Goal: Task Accomplishment & Management: Complete application form

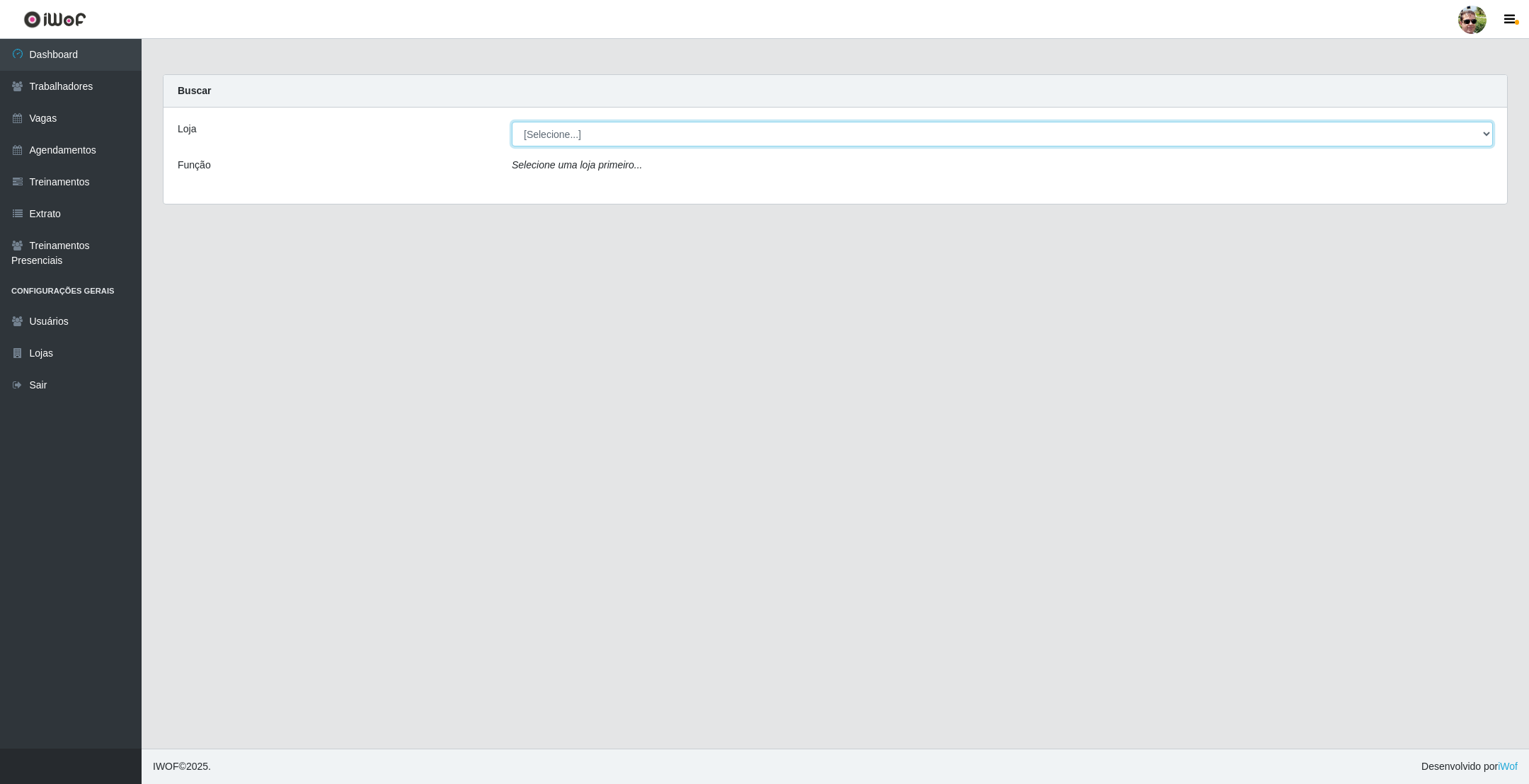
drag, startPoint x: 570, startPoint y: 131, endPoint x: 565, endPoint y: 145, distance: 14.9
click at [570, 131] on select "[Selecione...] [PERSON_NAME] Supermercado - Gurinhém" at bounding box center [1002, 133] width 981 height 25
select select "176"
click at [512, 121] on select "[Selecione...] [PERSON_NAME] Supermercado - Gurinhém" at bounding box center [1002, 133] width 981 height 25
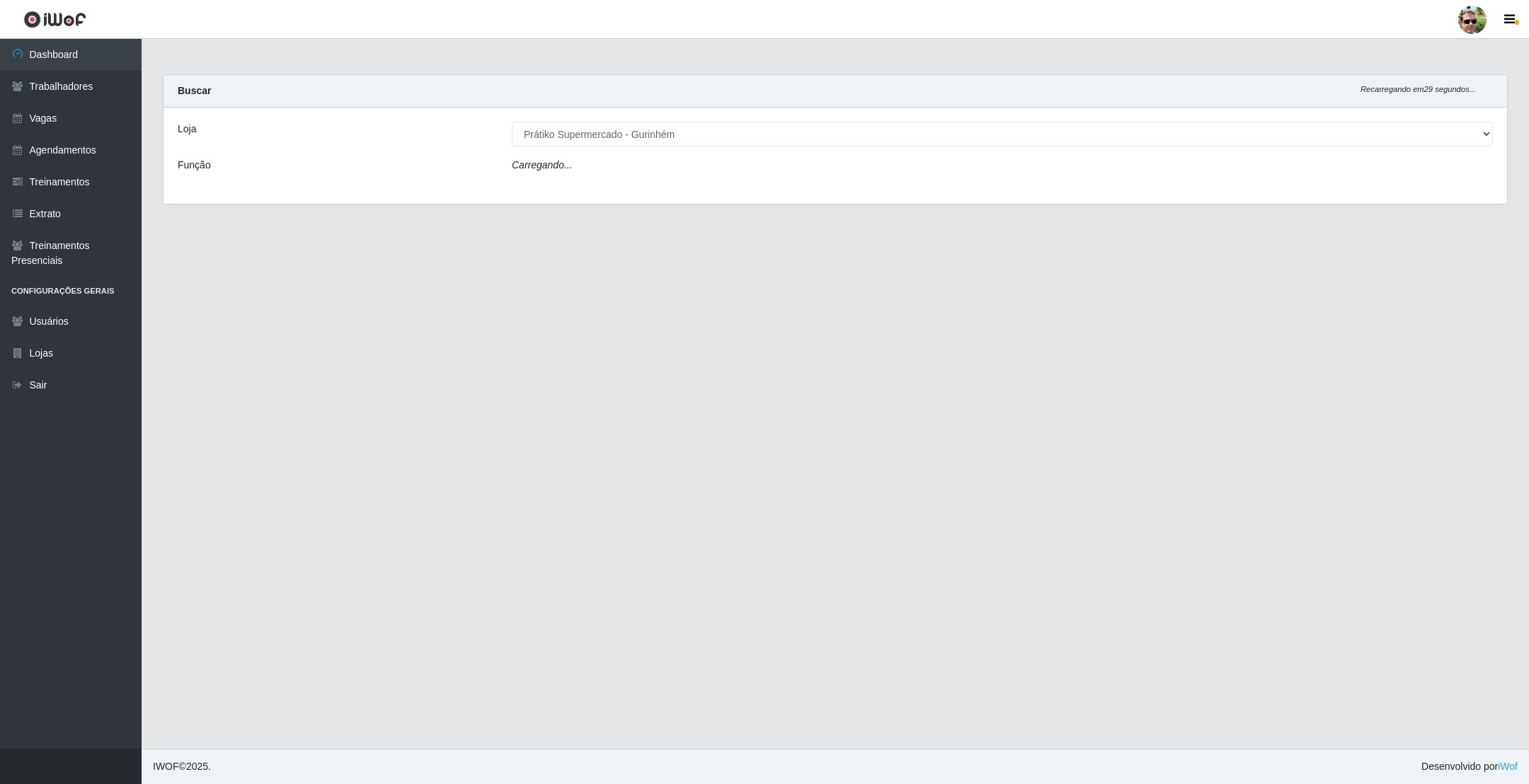
click at [813, 81] on div "Buscar Recarregando em 29 segundos..." at bounding box center [835, 90] width 1344 height 33
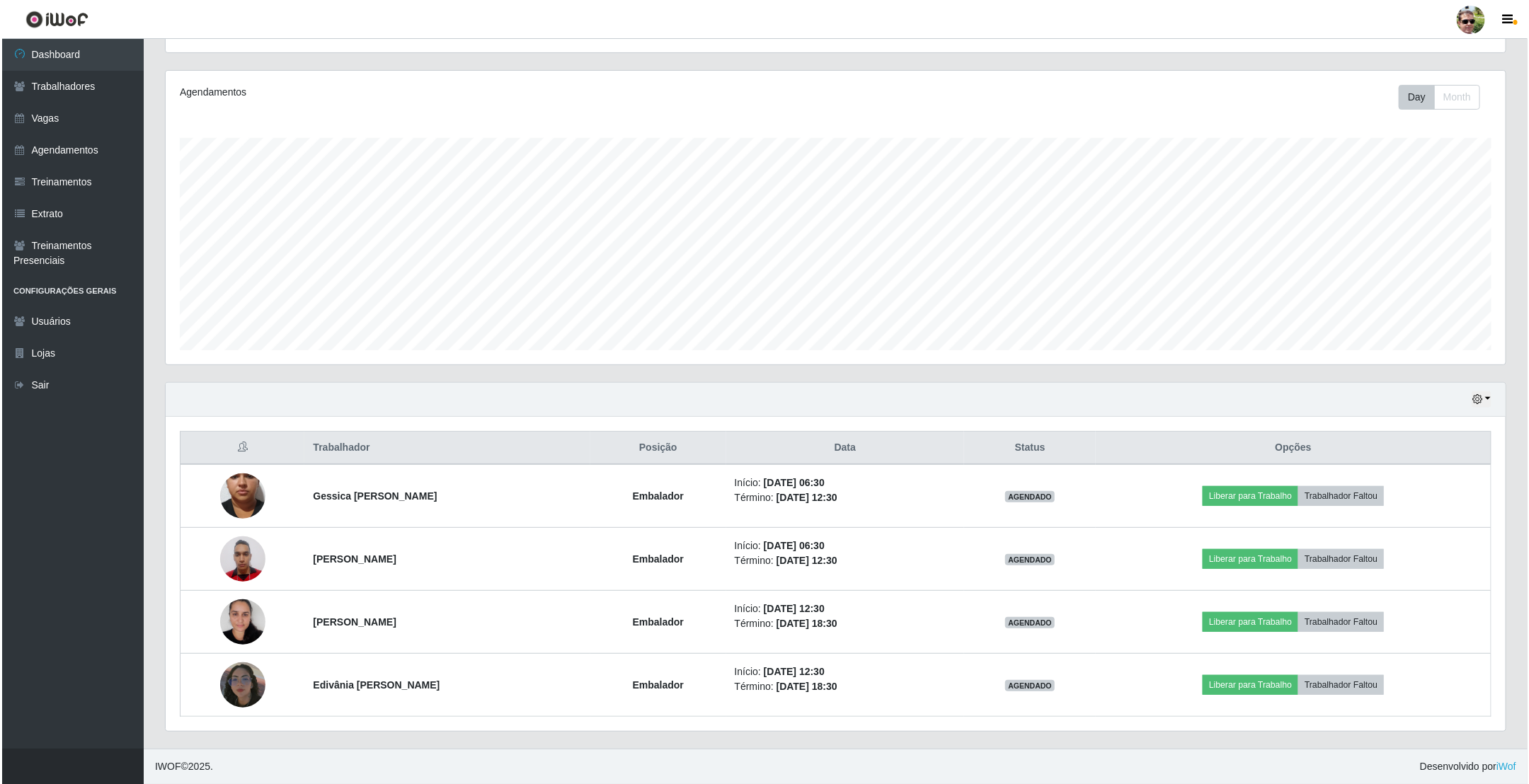
scroll to position [160, 0]
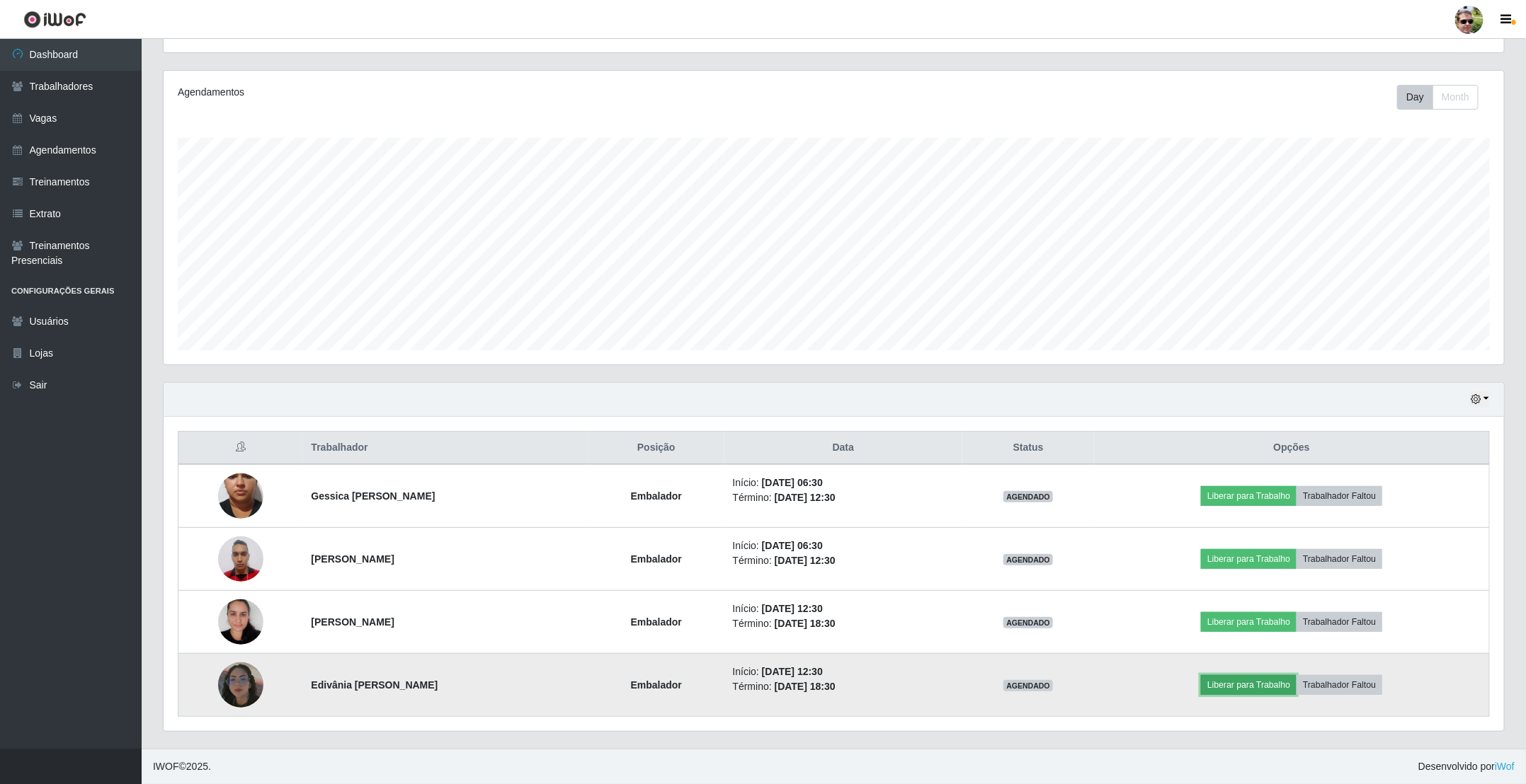
click at [1258, 687] on button "Liberar para Trabalho" at bounding box center [1249, 685] width 95 height 20
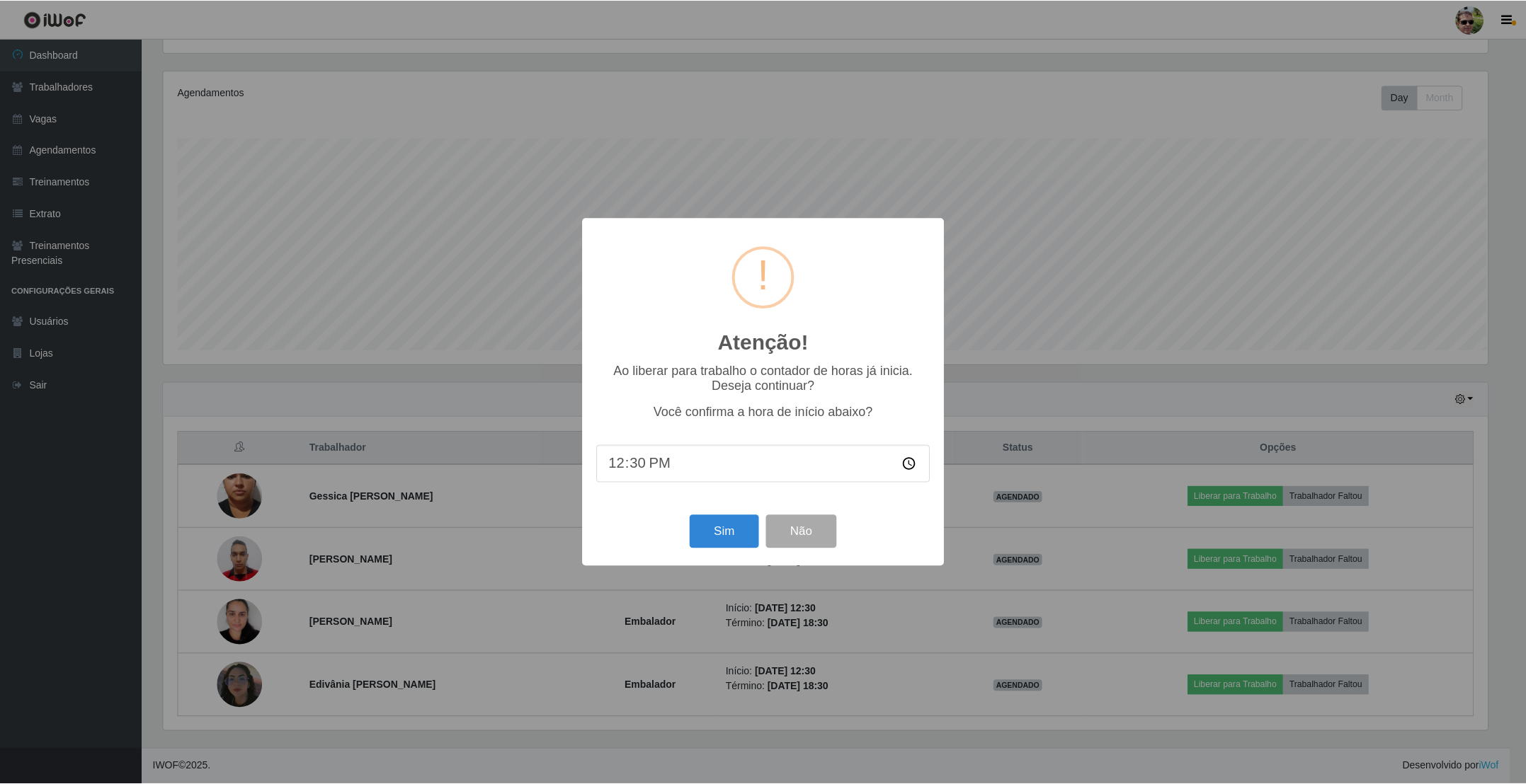
scroll to position [295, 1327]
click at [722, 540] on button "Sim" at bounding box center [725, 531] width 69 height 33
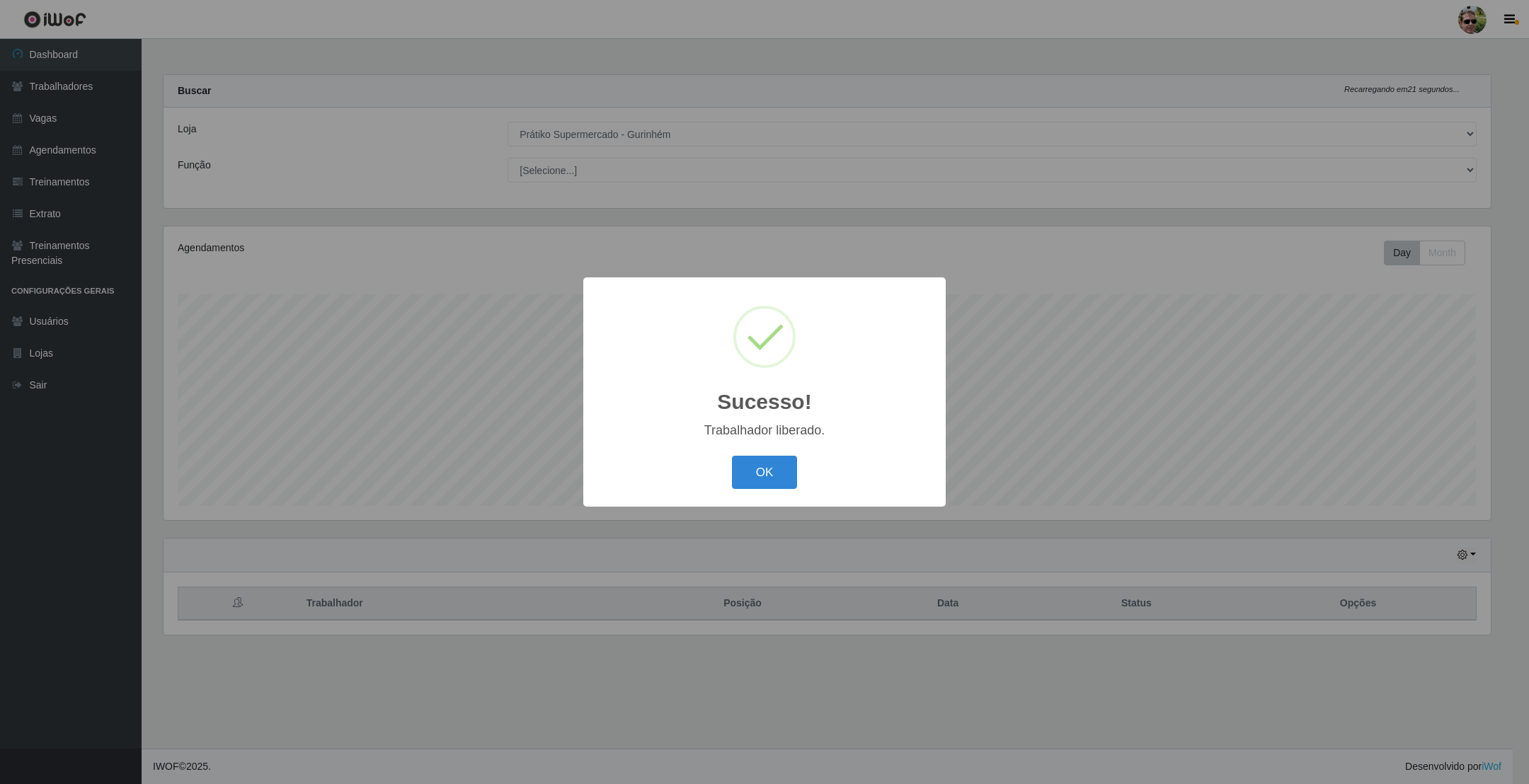
click at [732, 456] on button "OK" at bounding box center [764, 472] width 66 height 33
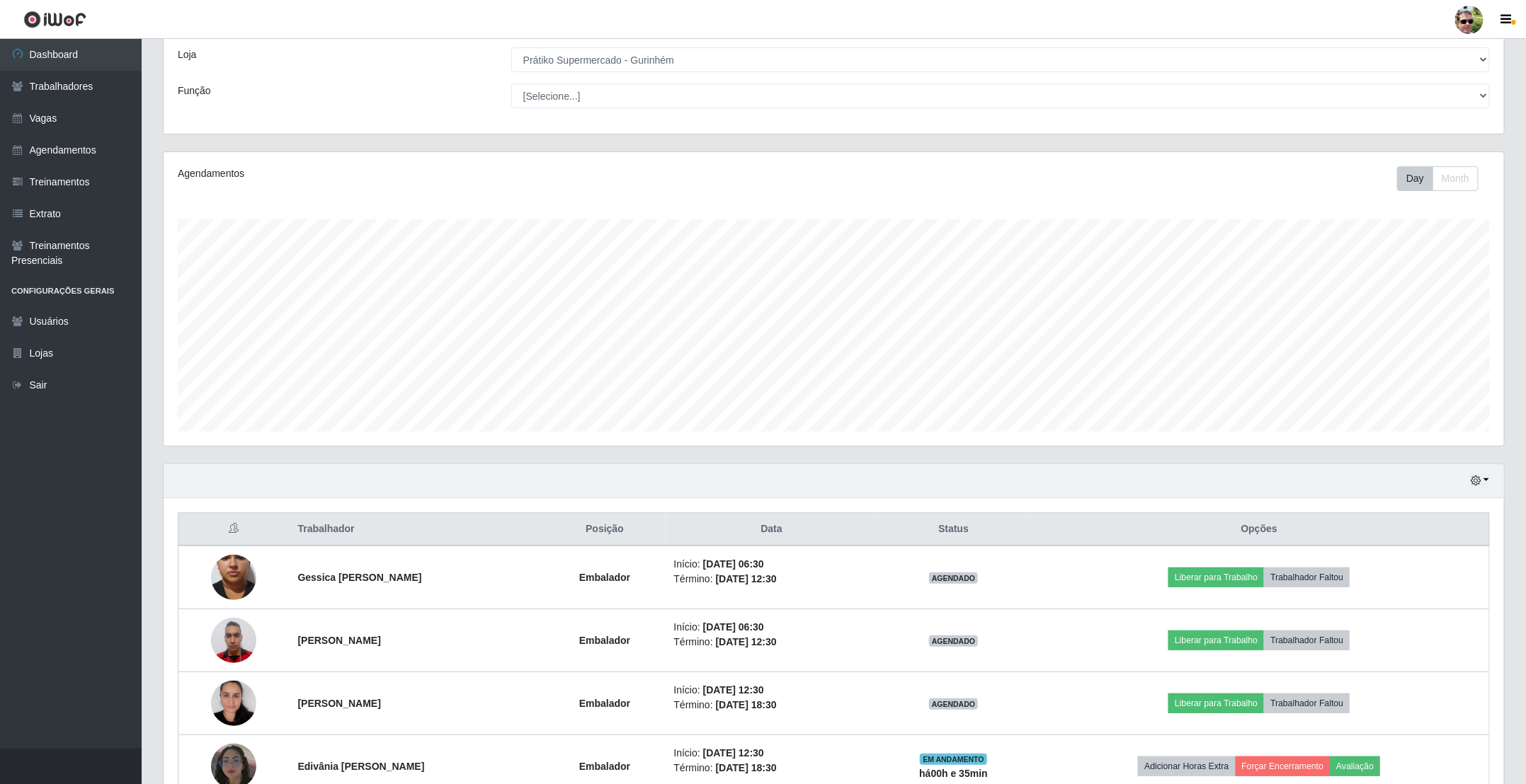
scroll to position [160, 0]
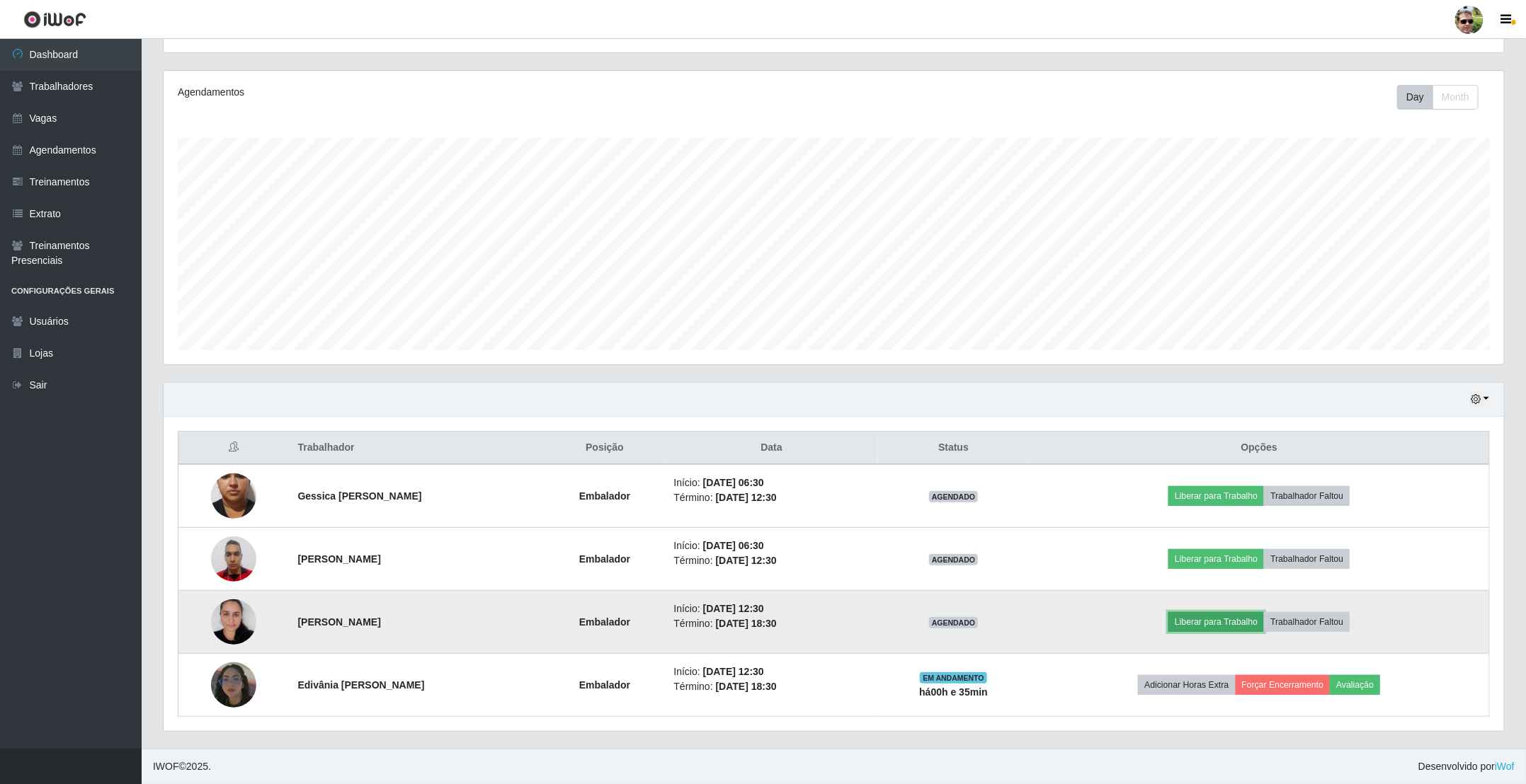
click at [1243, 614] on button "Liberar para Trabalho" at bounding box center [1216, 622] width 95 height 20
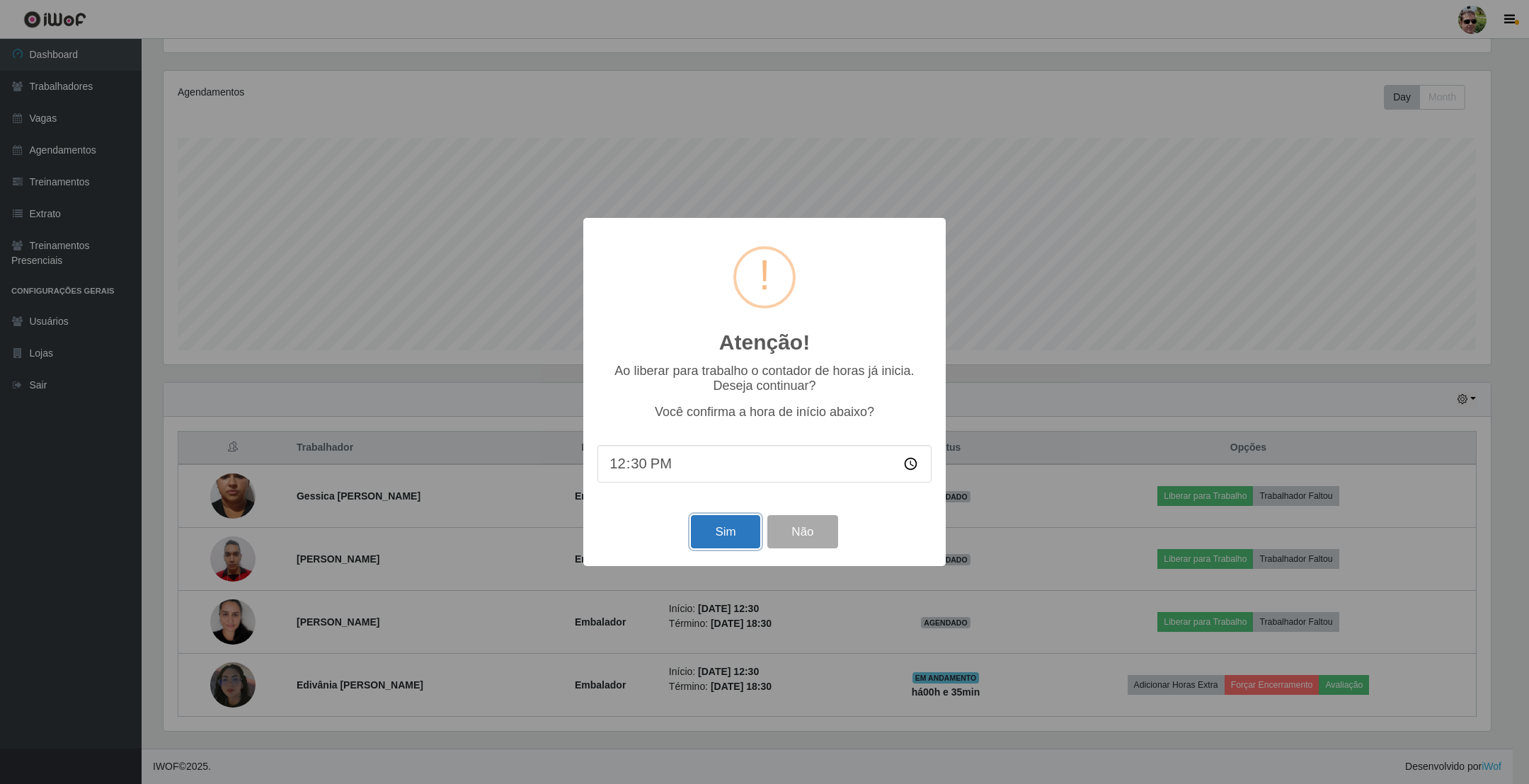
click at [724, 531] on button "Sim" at bounding box center [725, 531] width 69 height 33
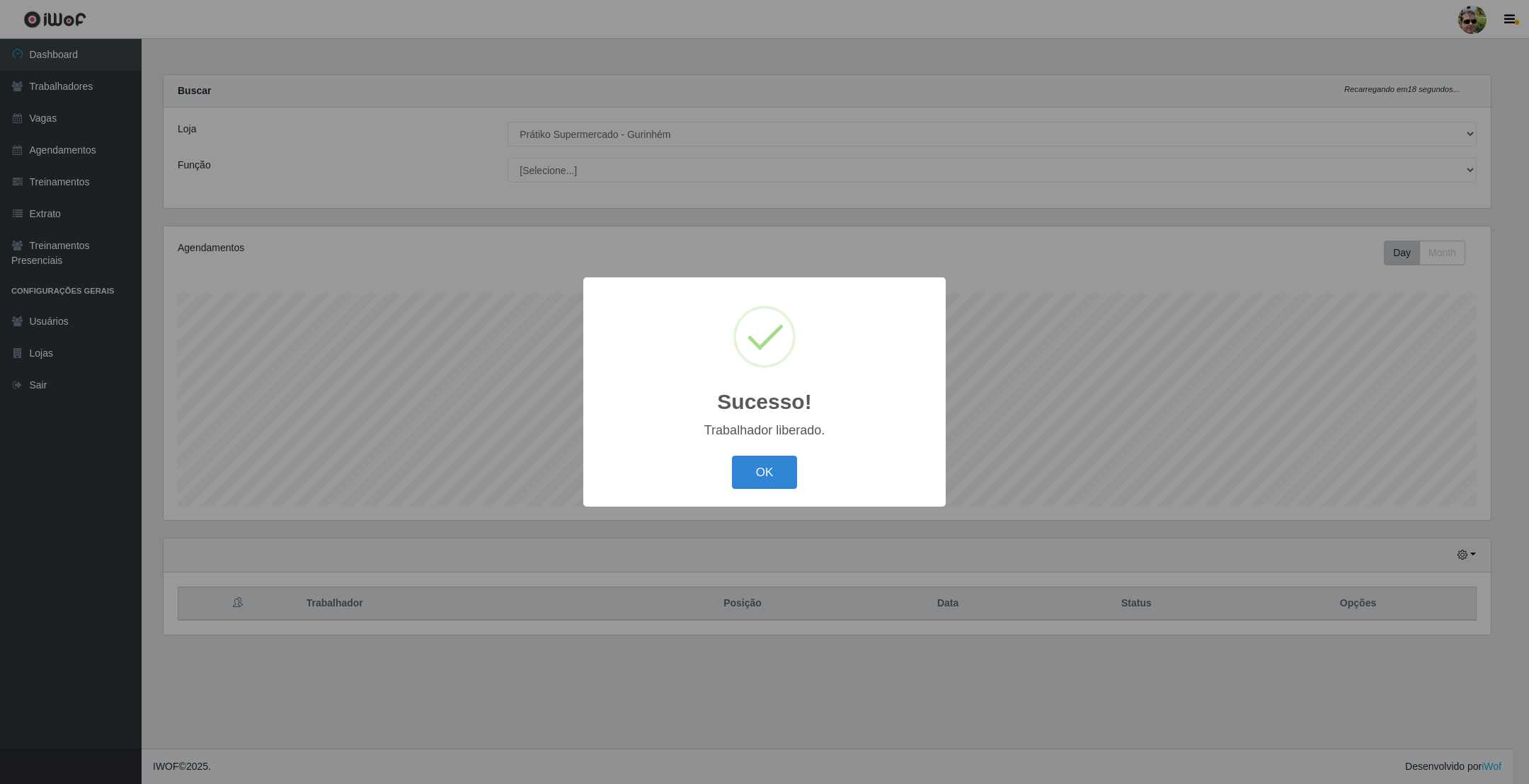
click at [732, 456] on button "OK" at bounding box center [764, 472] width 66 height 33
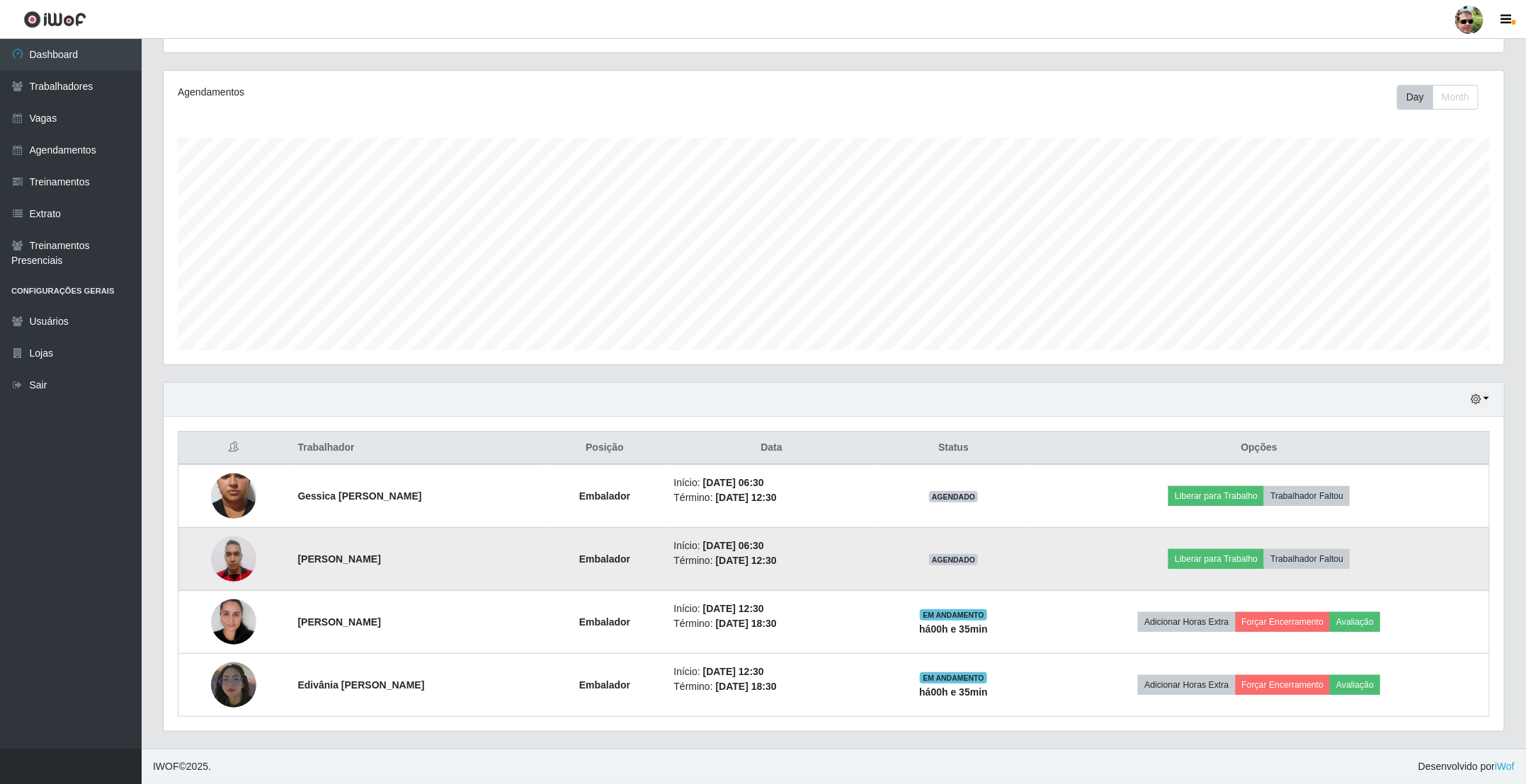
scroll to position [160, 0]
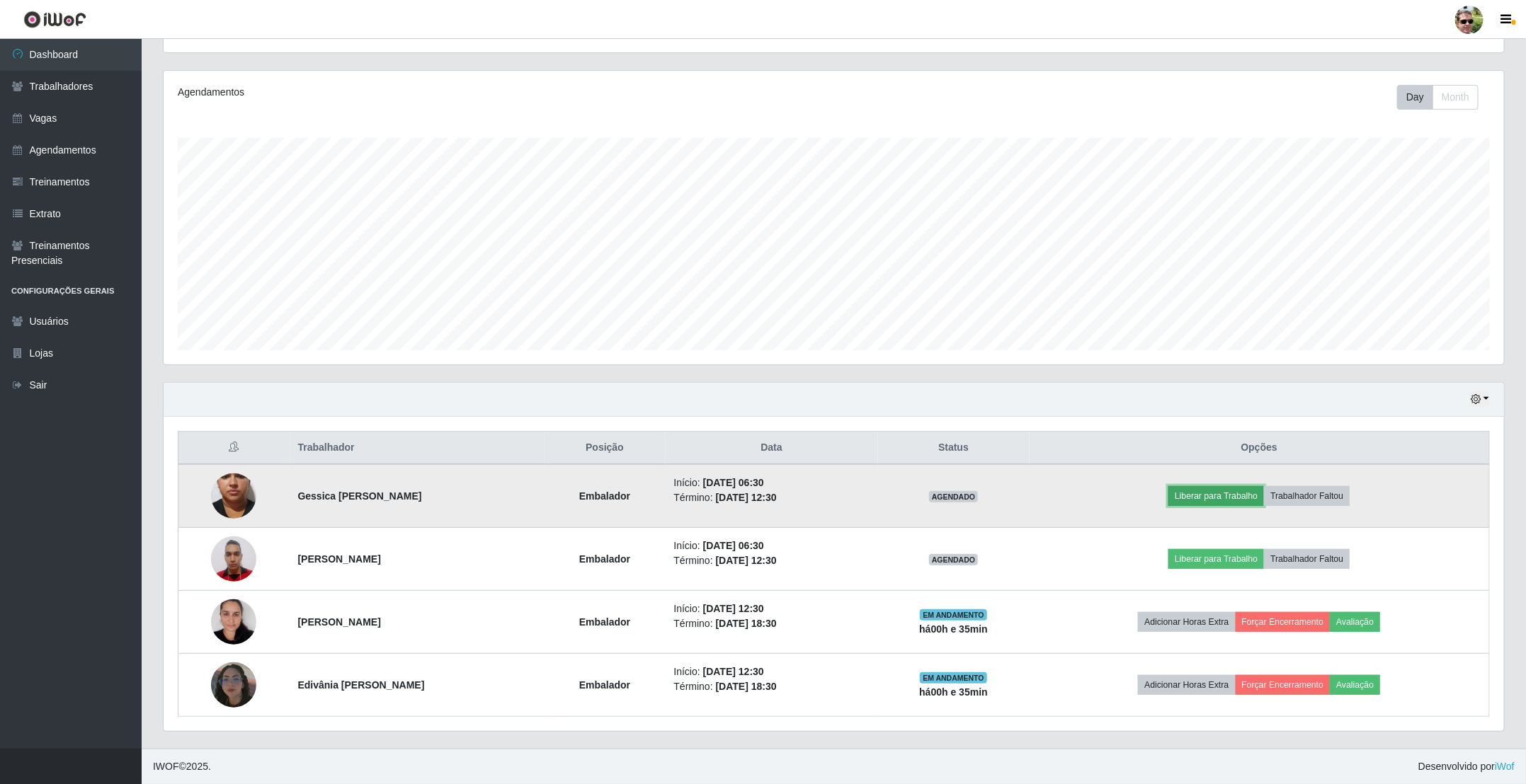
click at [1209, 486] on button "Liberar para Trabalho" at bounding box center [1216, 496] width 95 height 20
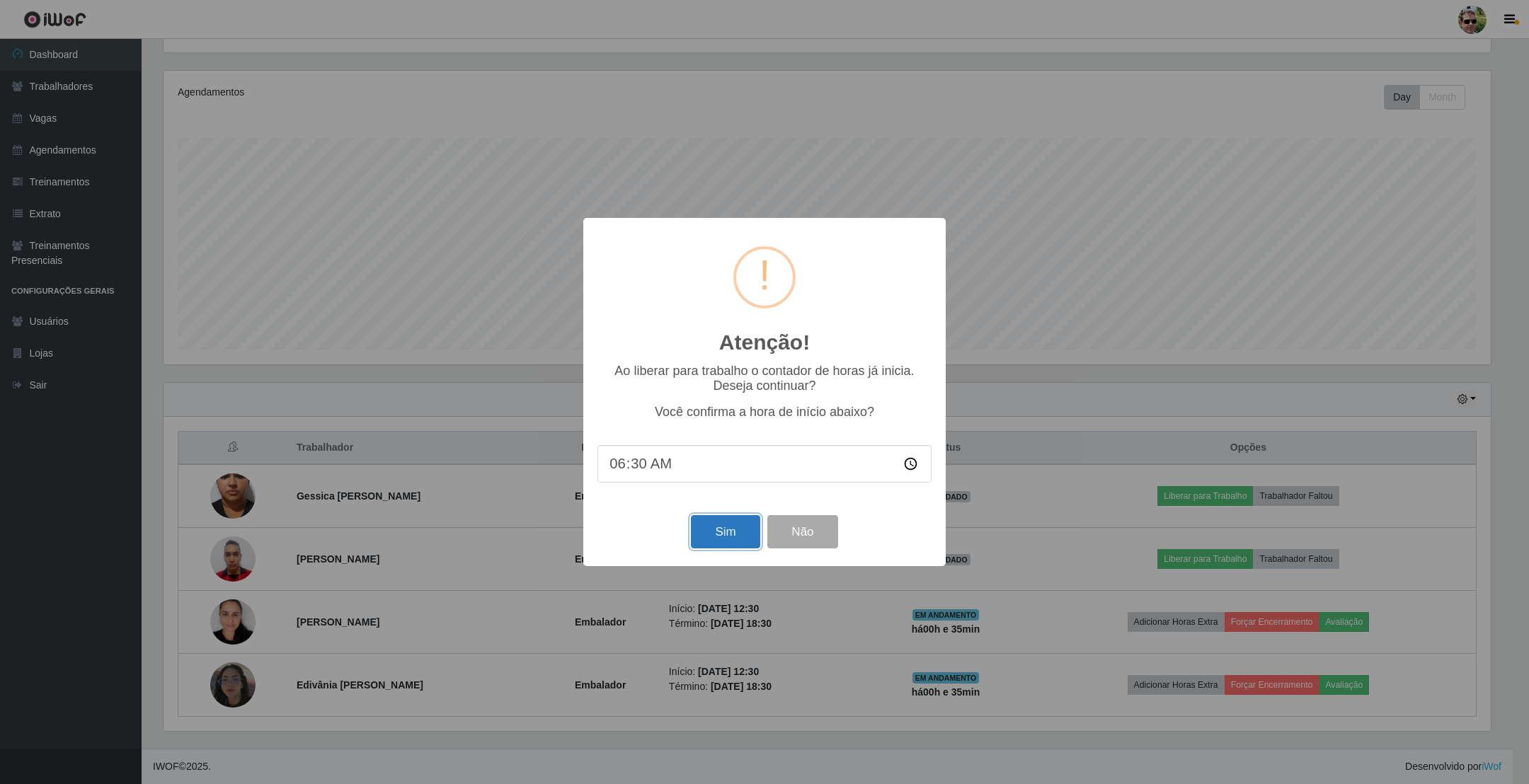
click at [740, 536] on button "Sim" at bounding box center [725, 531] width 69 height 33
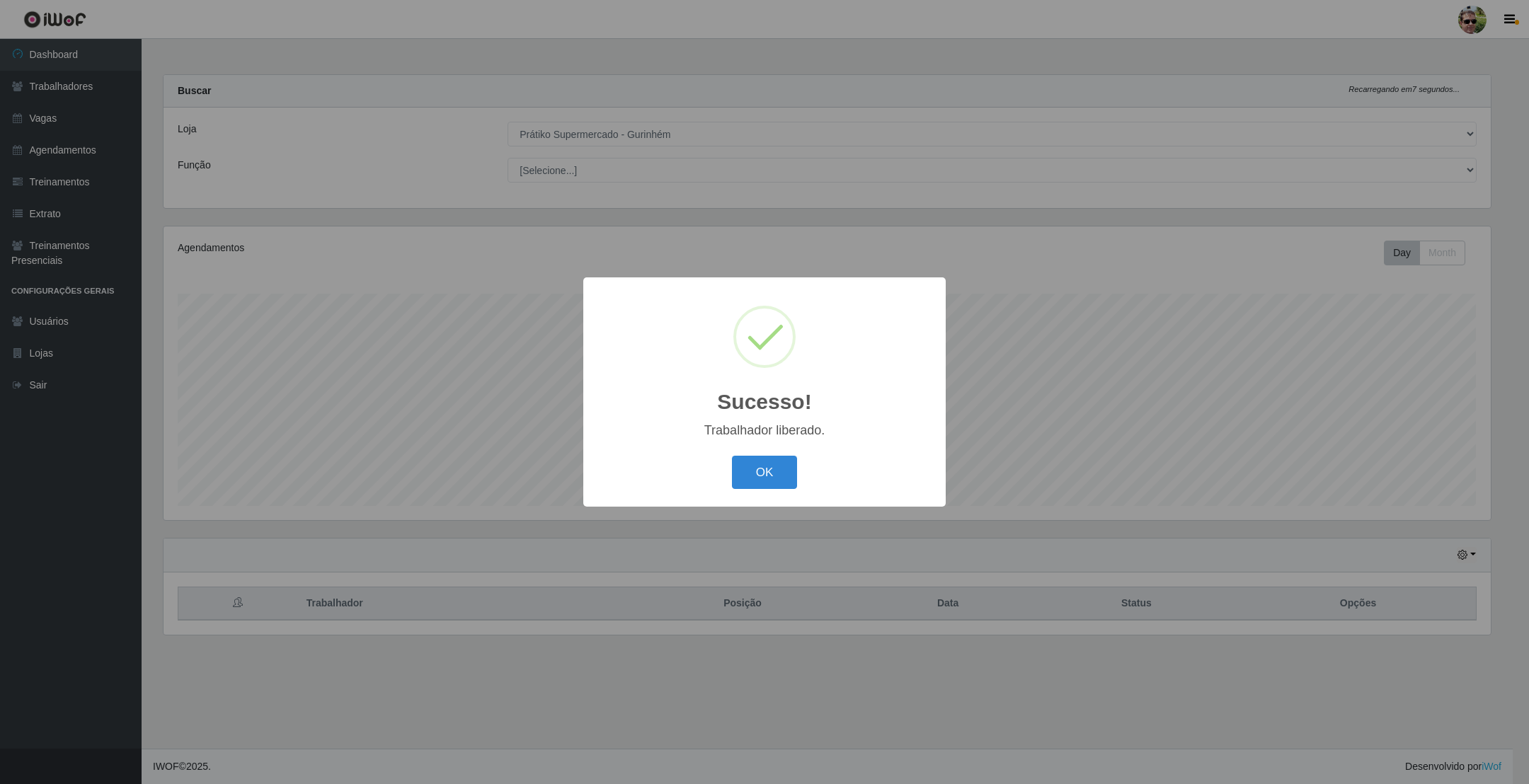
click at [732, 456] on button "OK" at bounding box center [764, 472] width 66 height 33
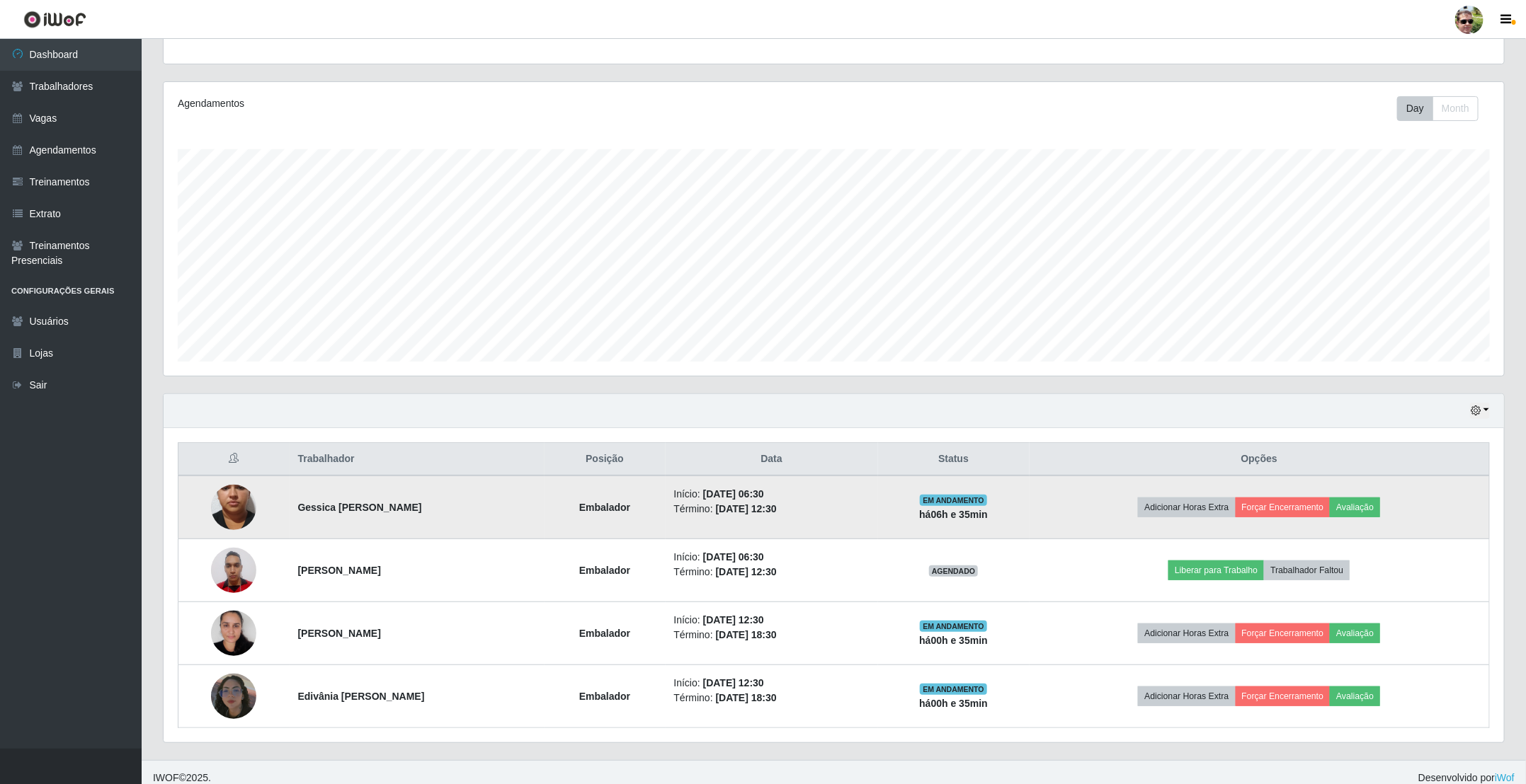
scroll to position [160, 0]
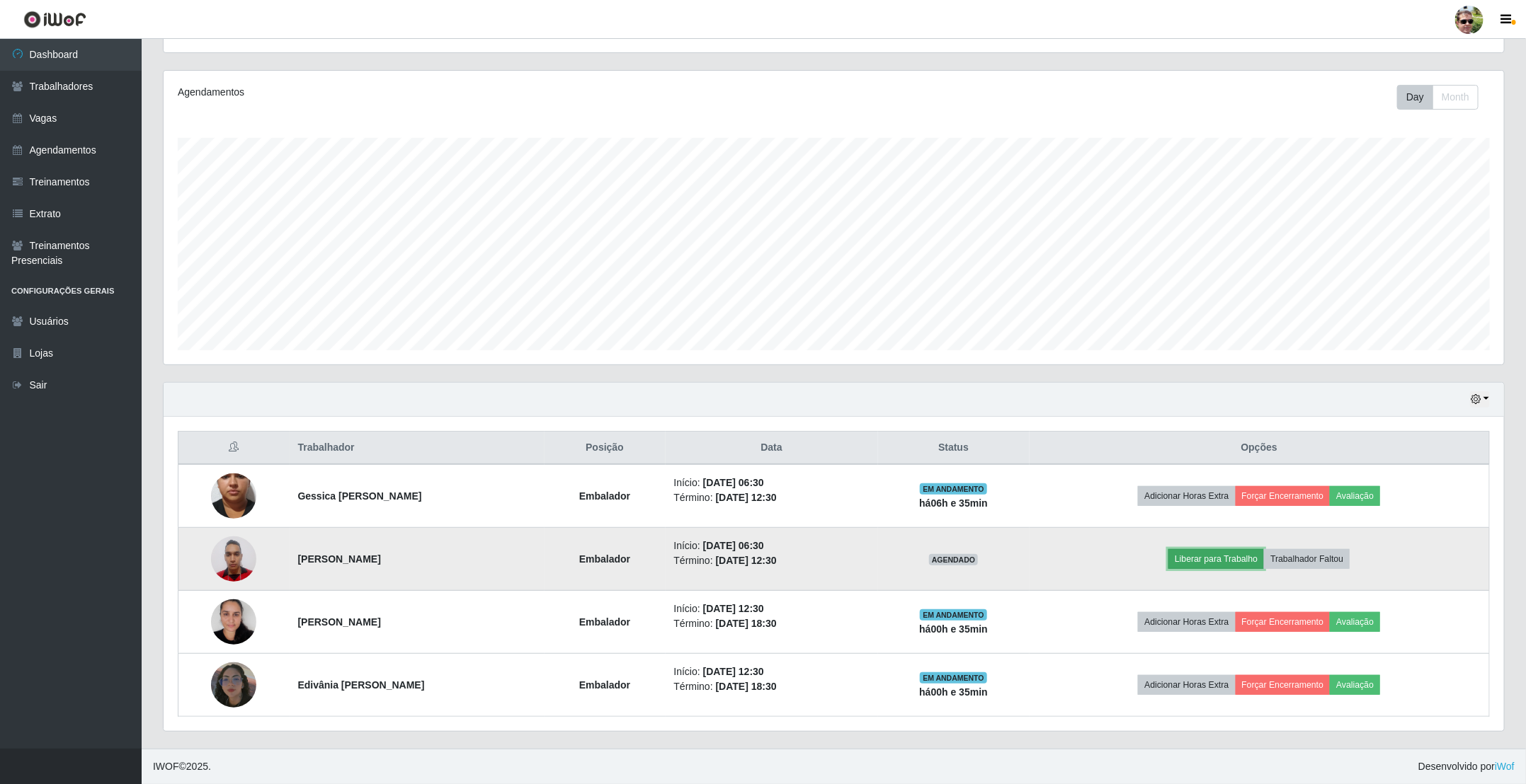
click at [1221, 560] on button "Liberar para Trabalho" at bounding box center [1216, 559] width 95 height 20
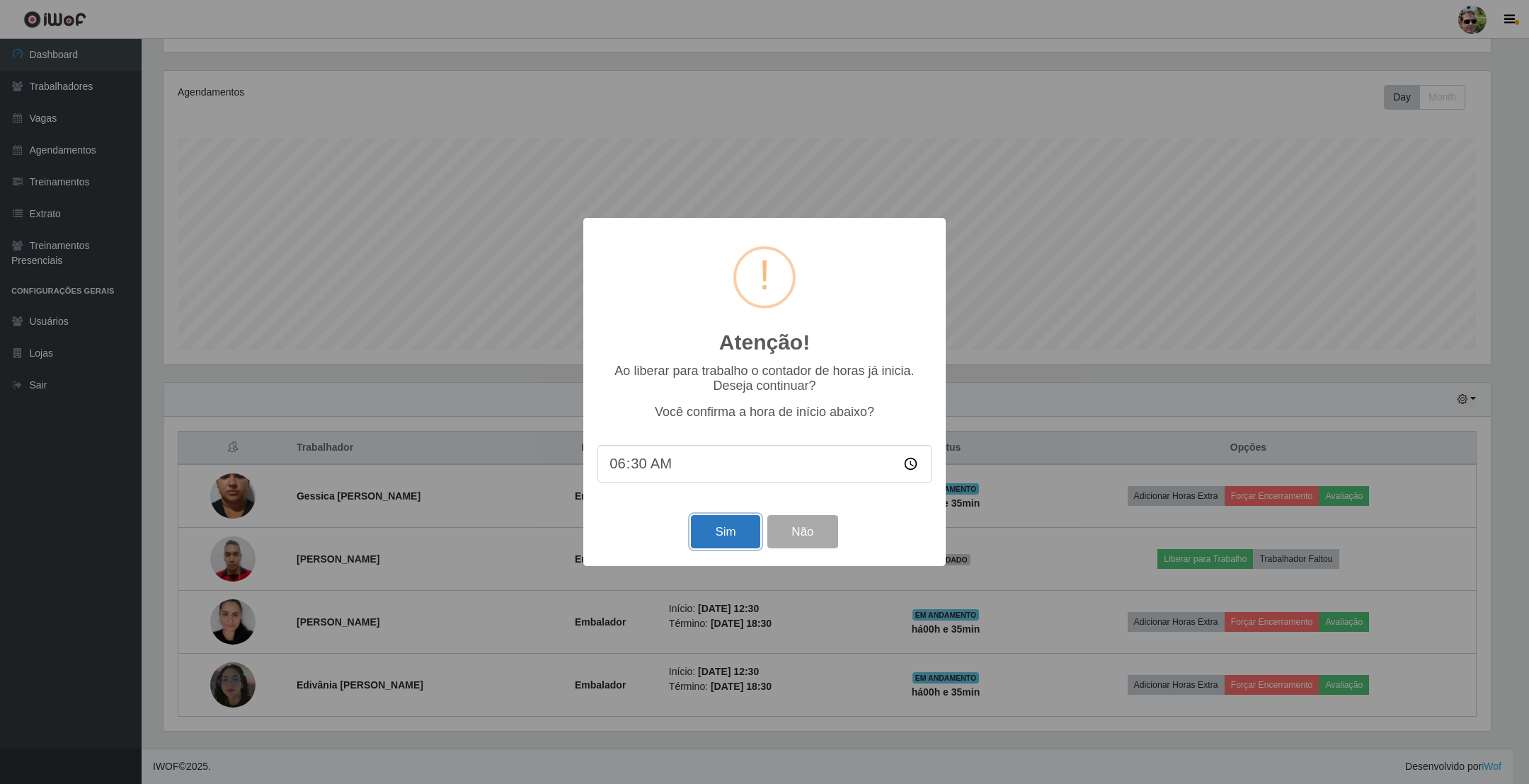
click at [729, 530] on button "Sim" at bounding box center [725, 531] width 69 height 33
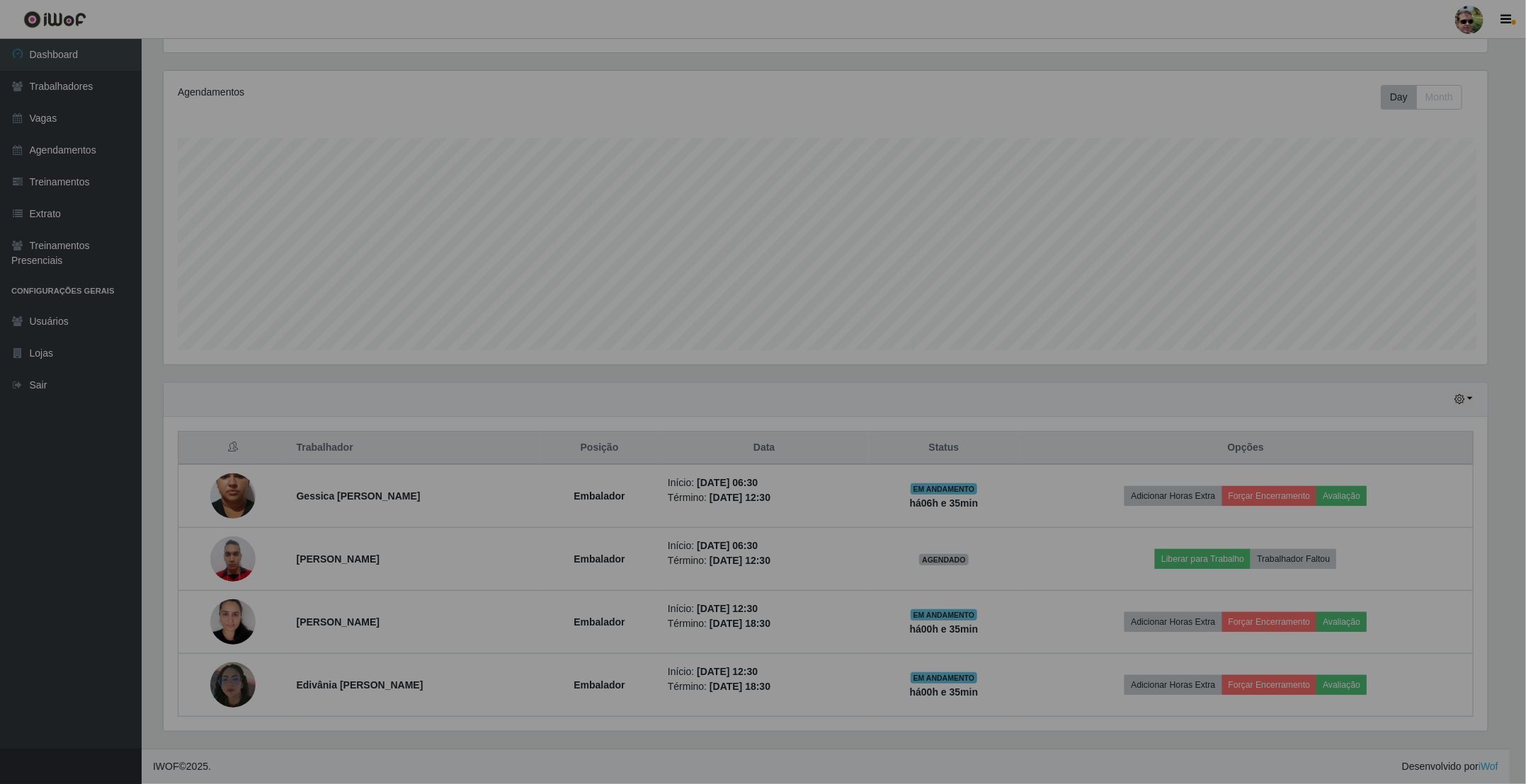
scroll to position [0, 0]
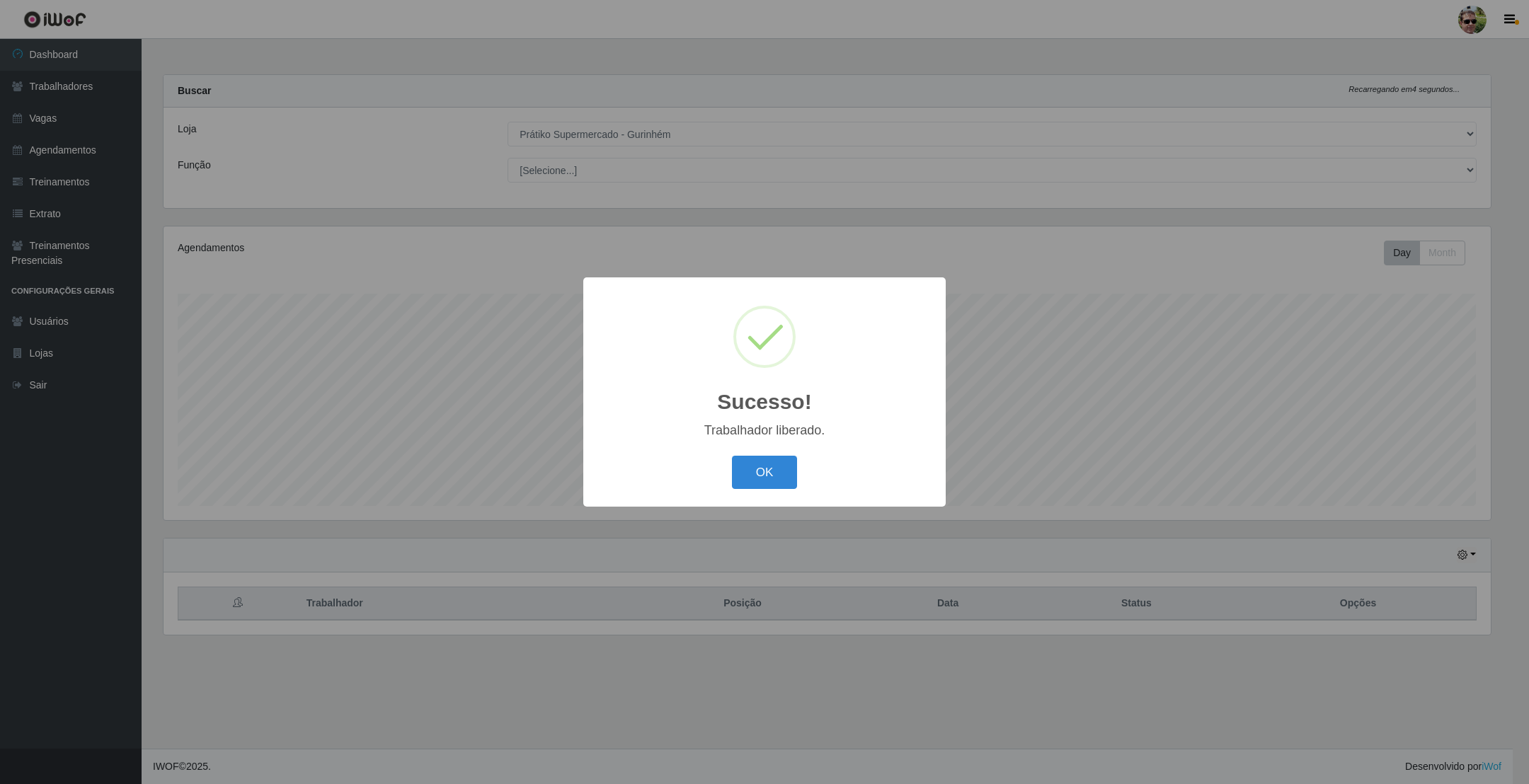
click at [732, 456] on button "OK" at bounding box center [764, 472] width 66 height 33
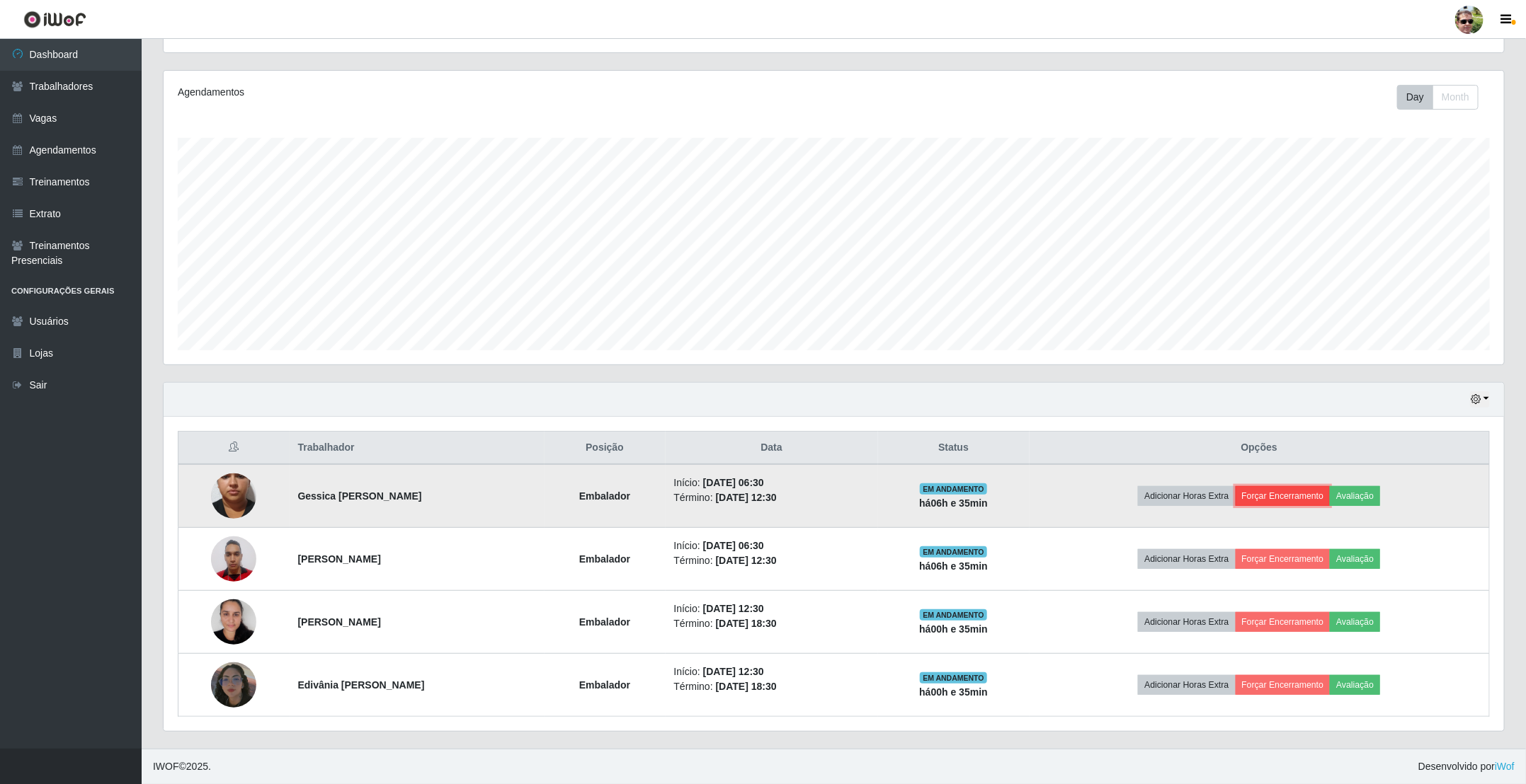
click at [1296, 493] on button "Forçar Encerramento" at bounding box center [1282, 496] width 94 height 20
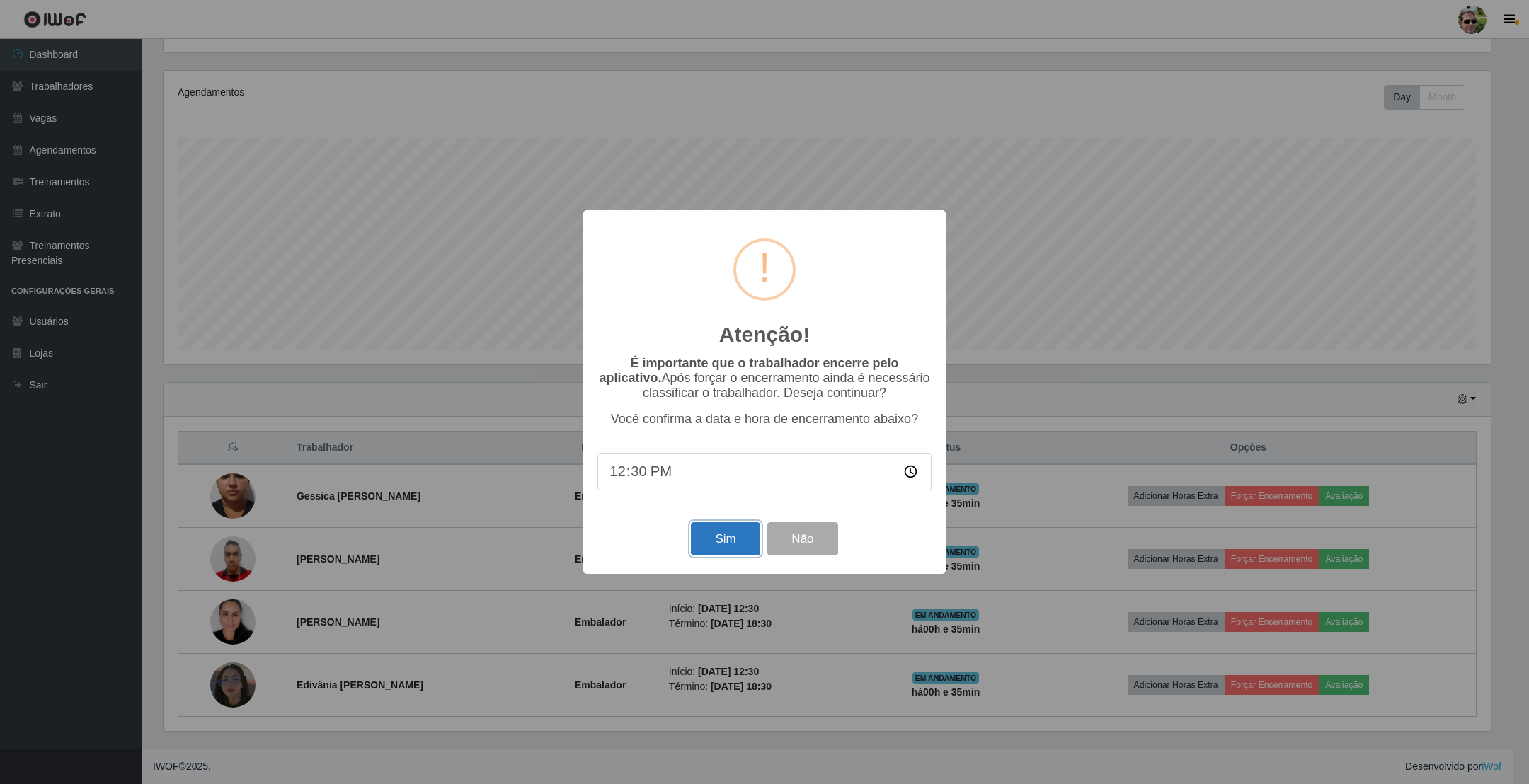
click at [727, 540] on button "Sim" at bounding box center [725, 539] width 69 height 33
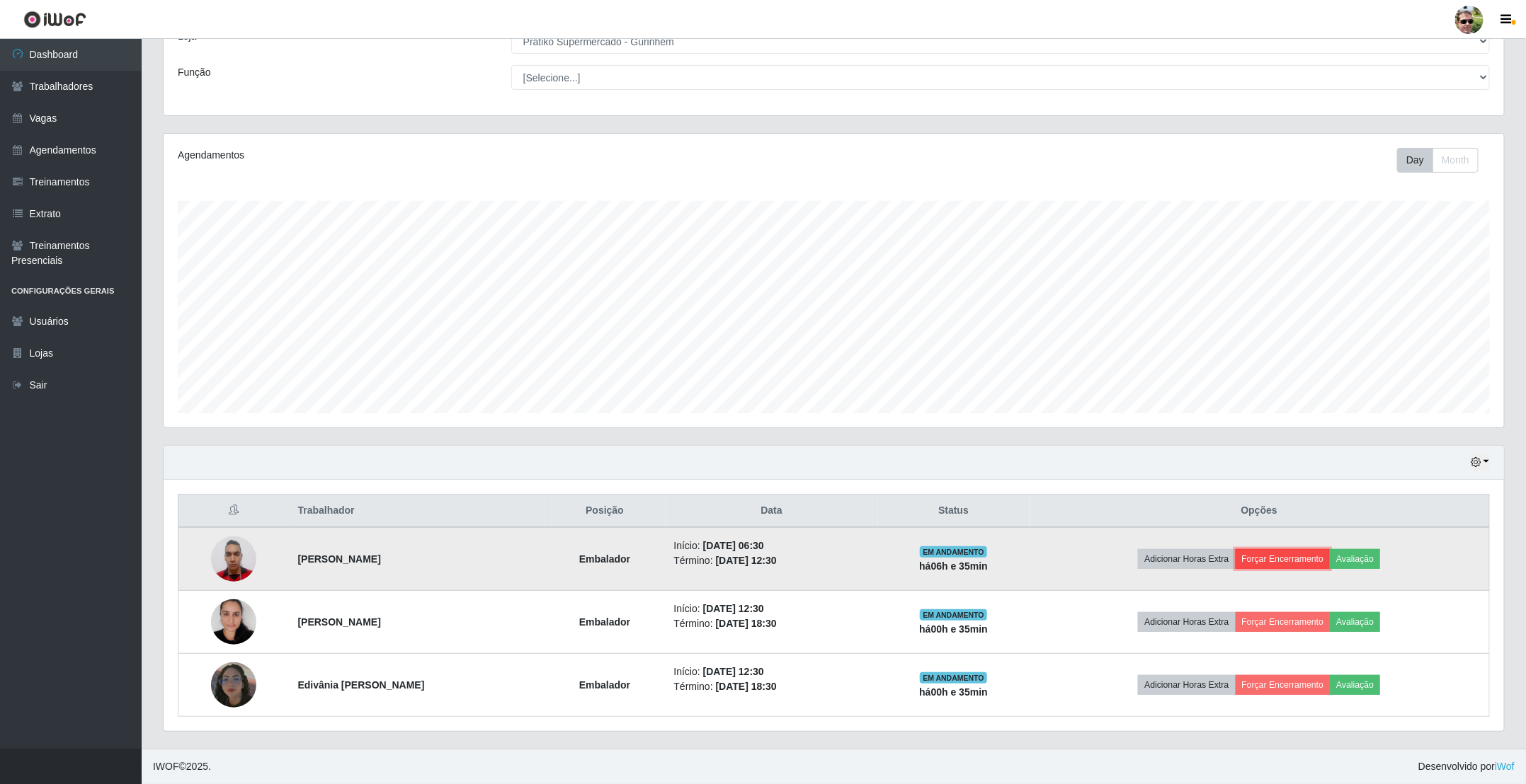
click at [1282, 558] on button "Forçar Encerramento" at bounding box center [1282, 559] width 94 height 20
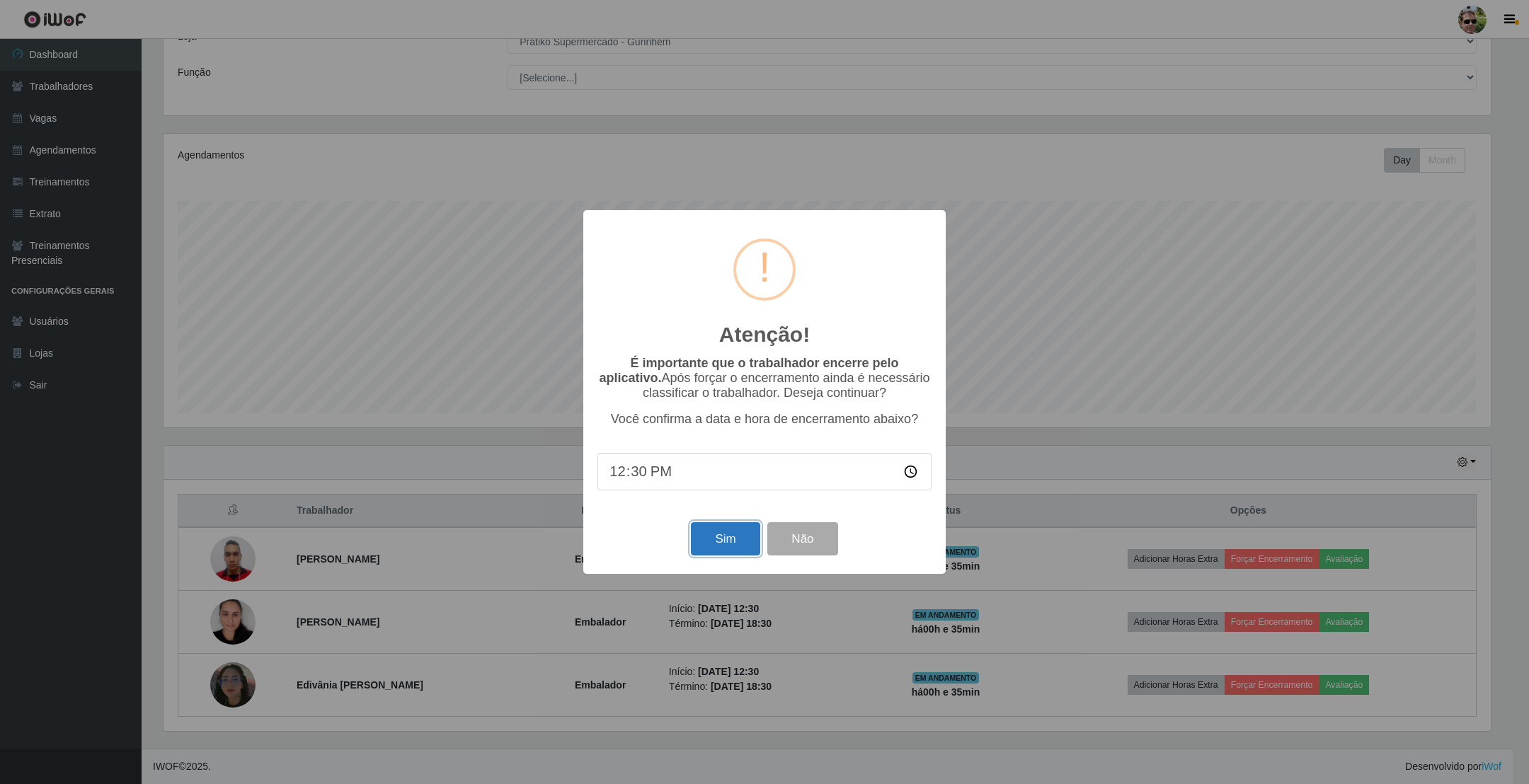
click at [735, 540] on button "Sim" at bounding box center [725, 539] width 69 height 33
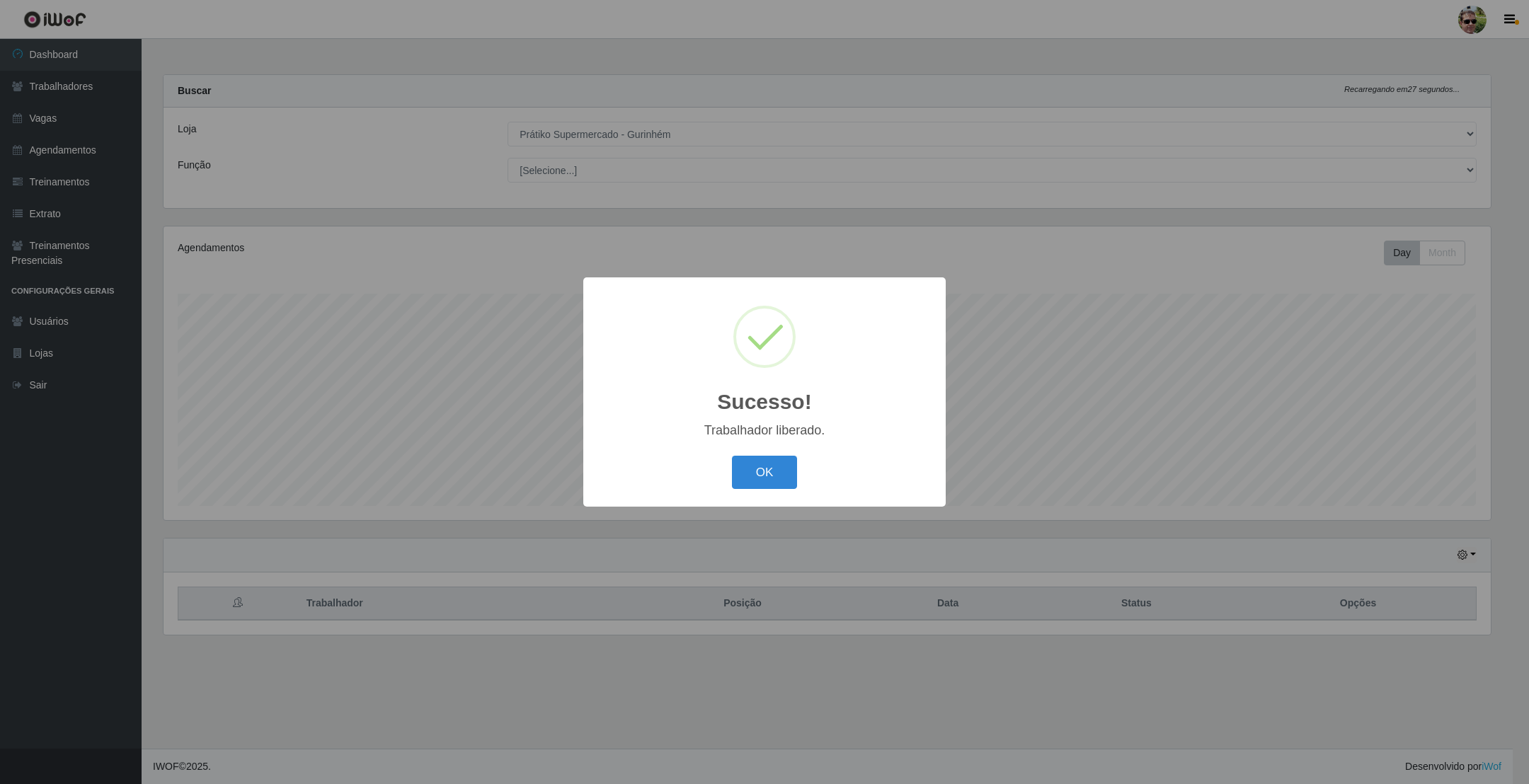
click at [732, 456] on button "OK" at bounding box center [764, 472] width 66 height 33
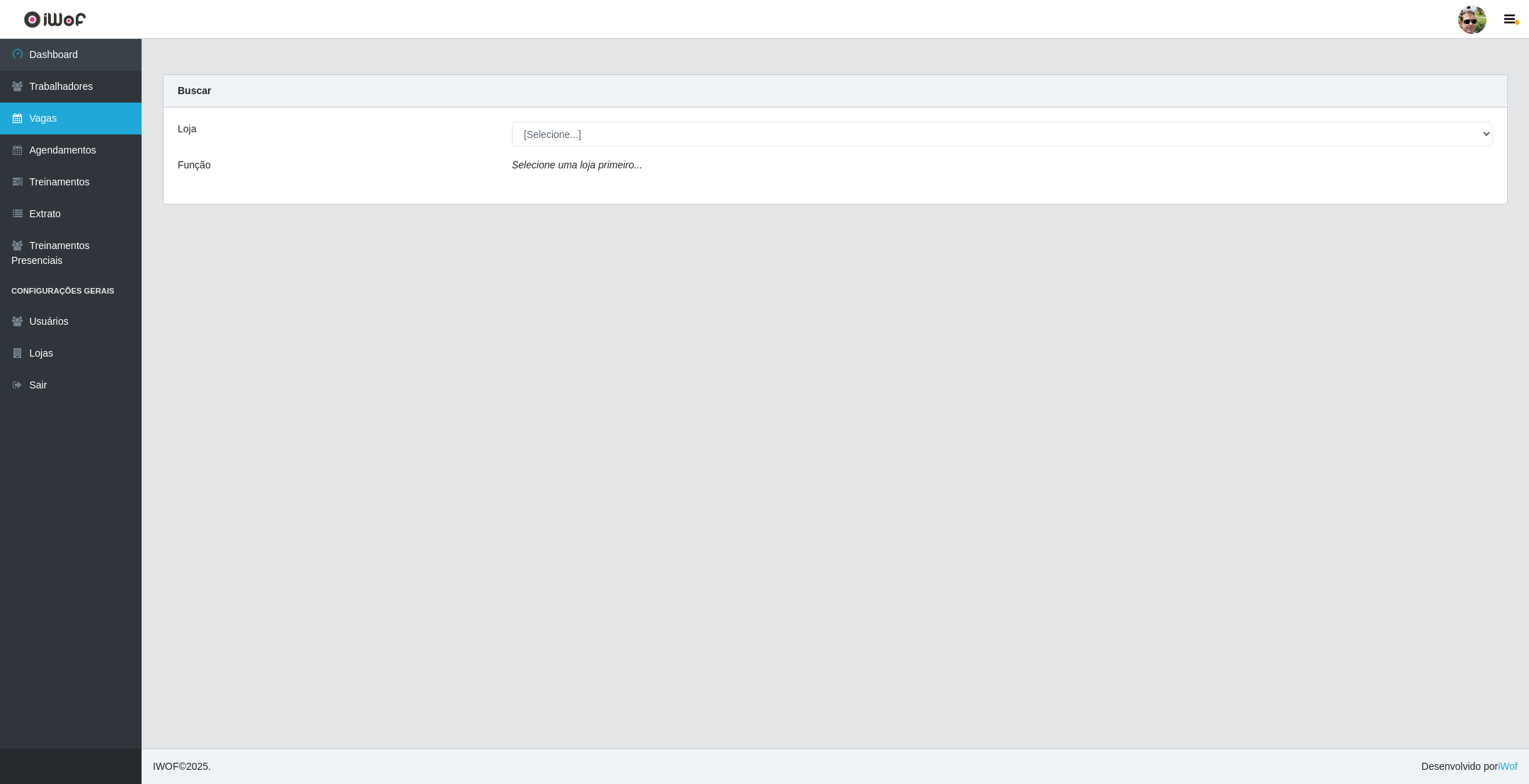
click at [85, 124] on link "Vagas" at bounding box center [71, 118] width 141 height 32
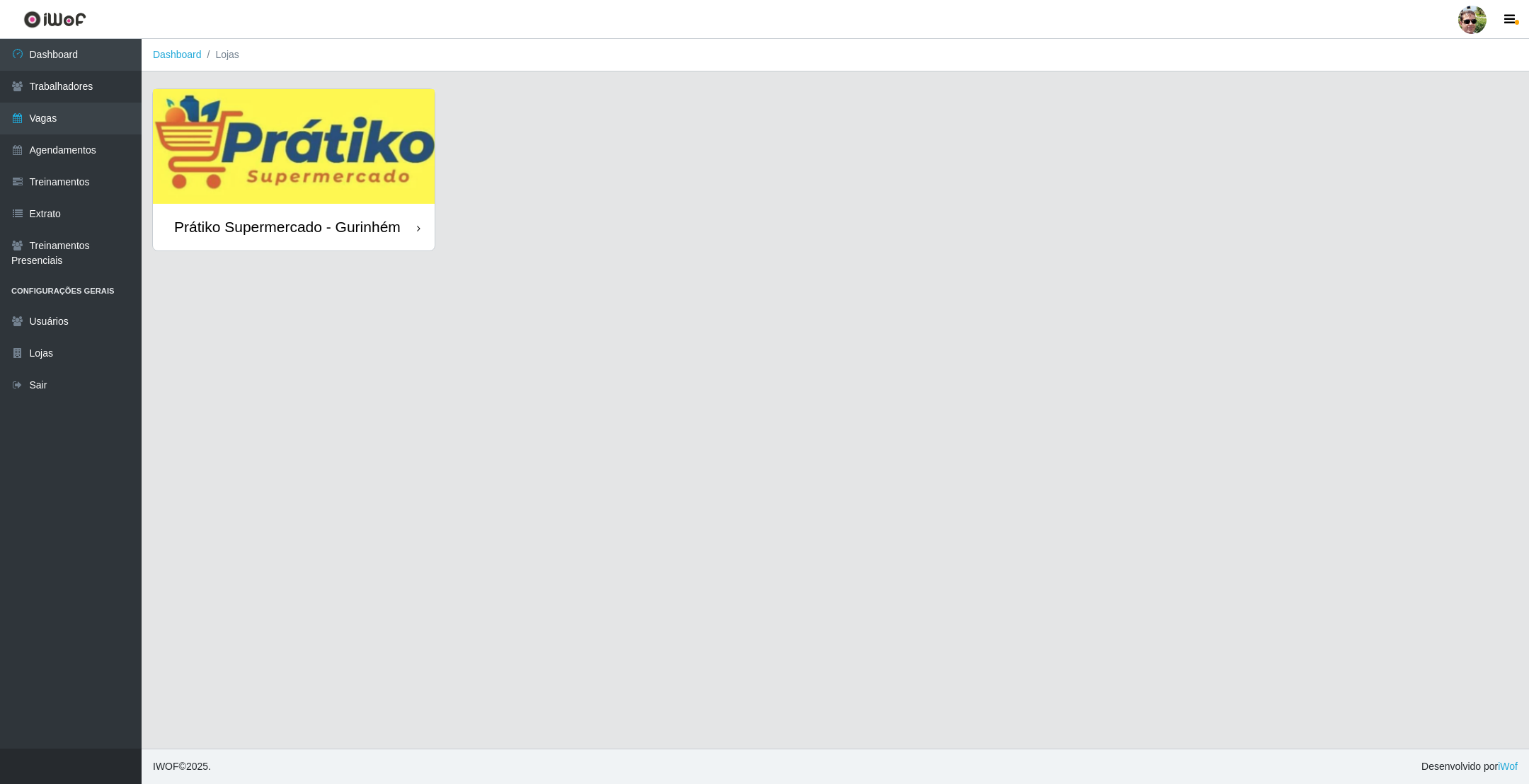
click at [293, 173] on img at bounding box center [293, 146] width 281 height 114
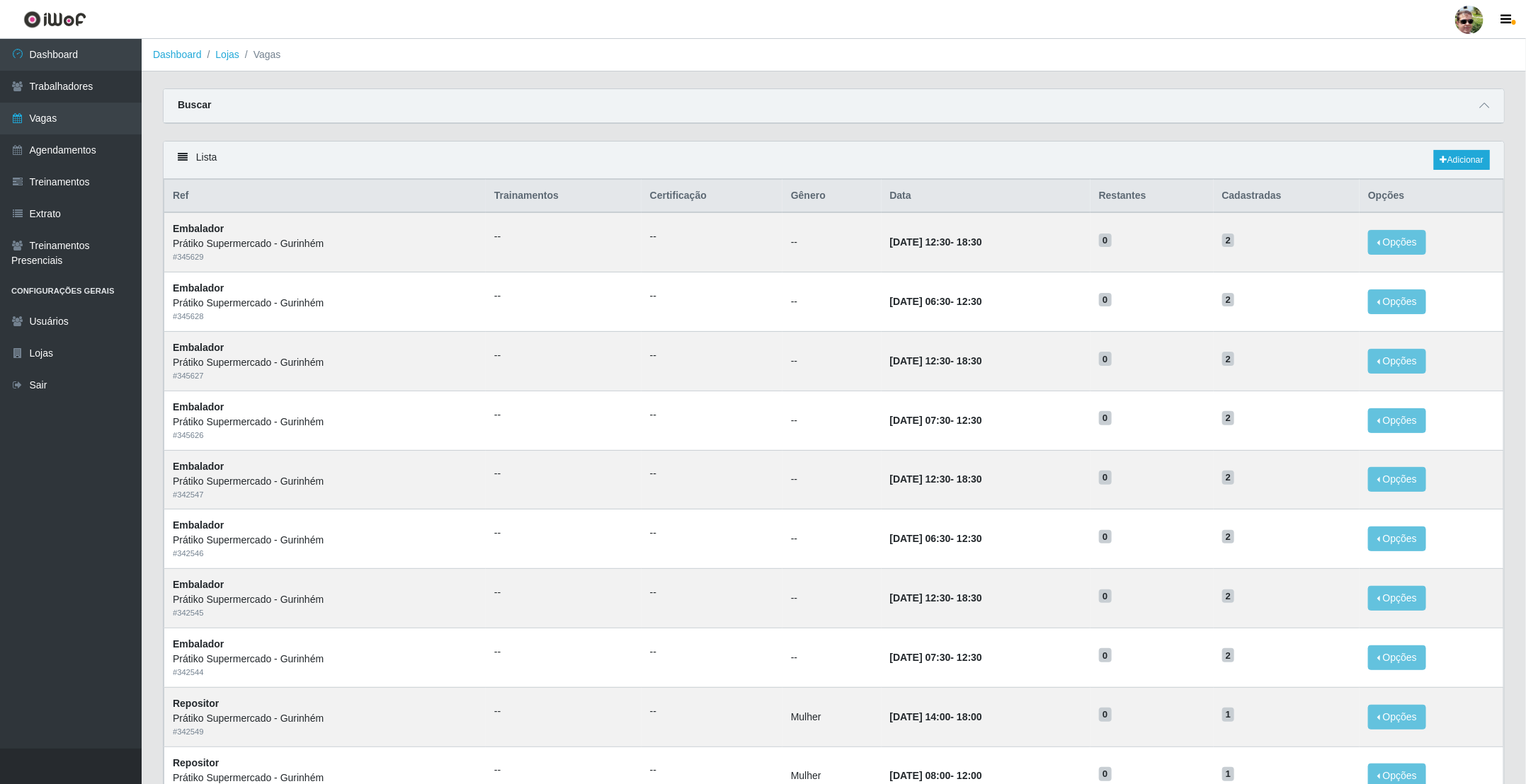
click at [1489, 87] on main "Dashboard Lojas Vagas Carregando... Buscar Início em Término em Função [Selecio…" at bounding box center [833, 601] width 1384 height 1125
click at [1482, 104] on icon at bounding box center [1484, 105] width 10 height 10
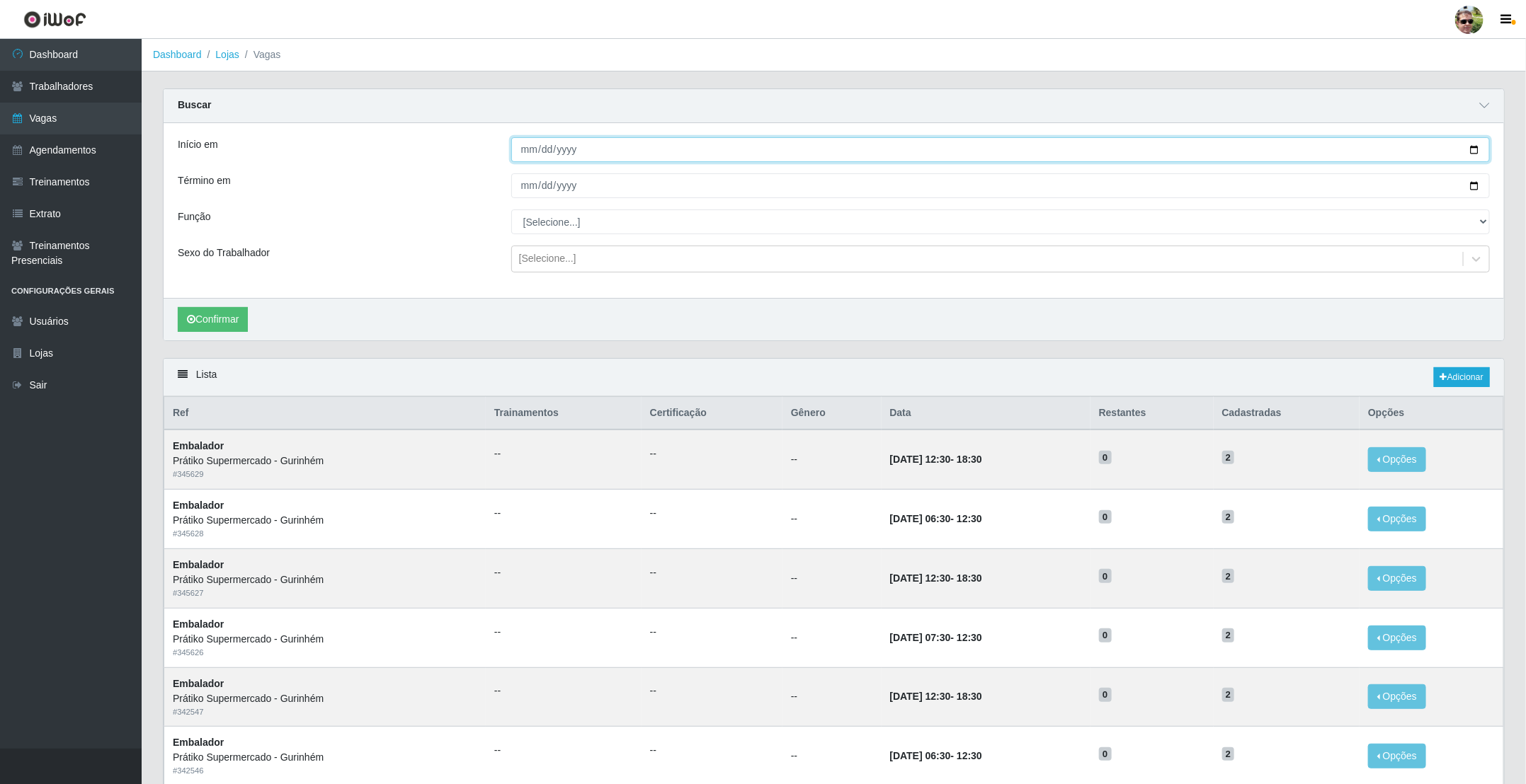
click at [1471, 151] on input "Início em" at bounding box center [1000, 149] width 978 height 25
type input "2025-09-21"
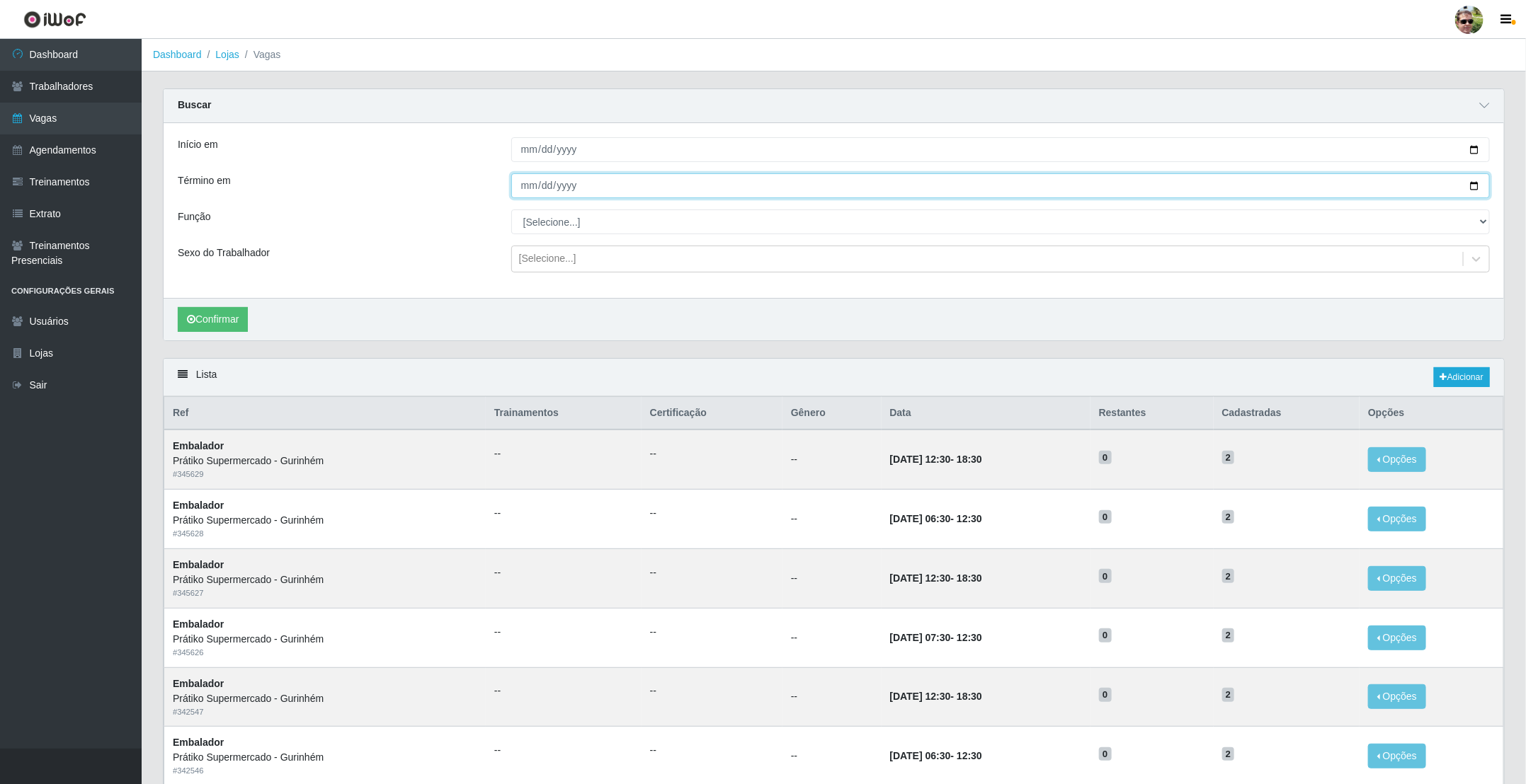
click at [1471, 186] on input "Término em" at bounding box center [1000, 185] width 978 height 25
type input "2025-09-21"
click at [560, 223] on select "[Selecione...] Auxiliar de entrega + Auxiliar de entrega ++ Embalador Embalador…" at bounding box center [1000, 222] width 978 height 25
select select "1"
click at [511, 211] on select "[Selecione...] Auxiliar de entrega + Auxiliar de entrega ++ Embalador Embalador…" at bounding box center [1000, 222] width 978 height 25
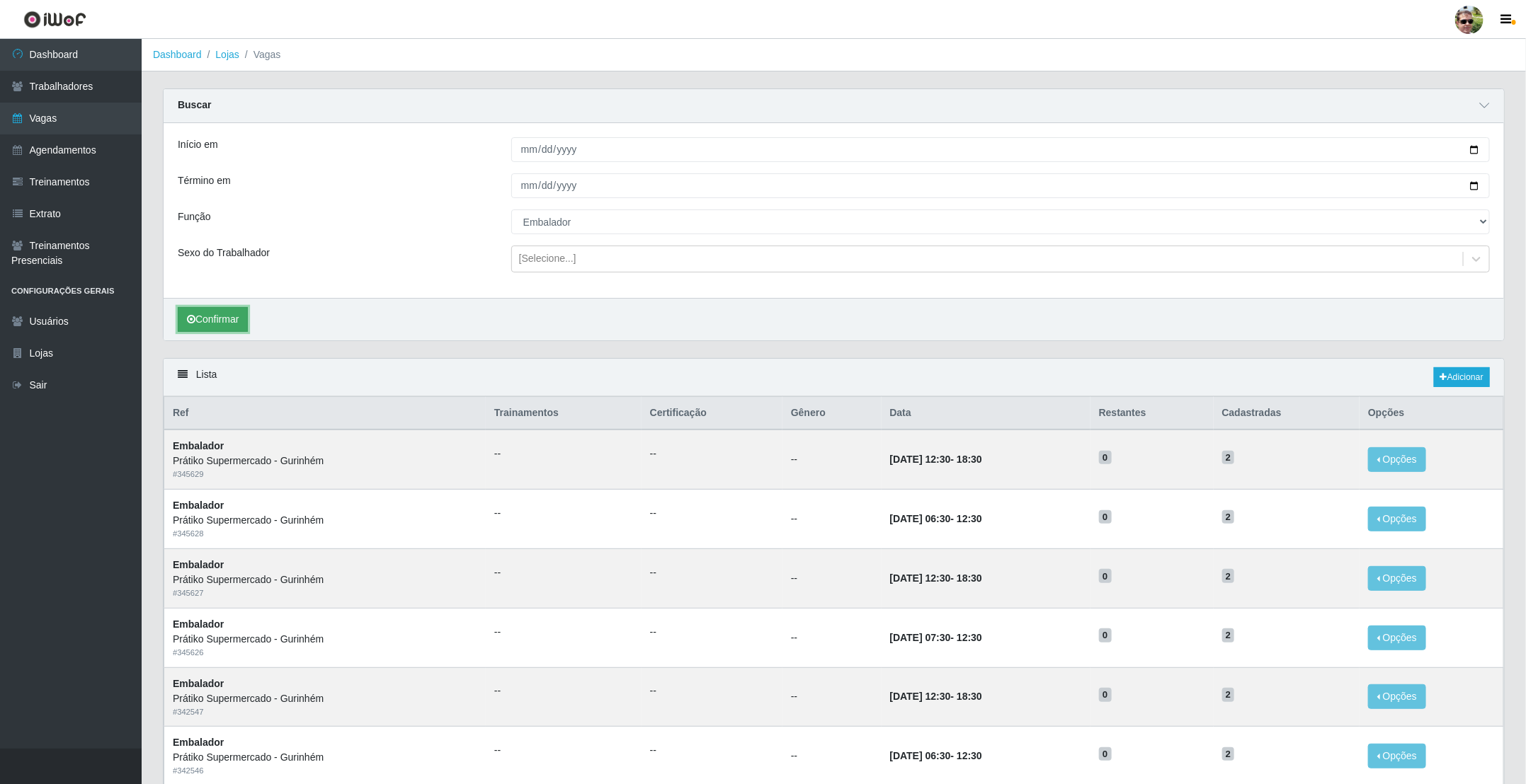
click at [235, 319] on button "Confirmar" at bounding box center [213, 319] width 70 height 25
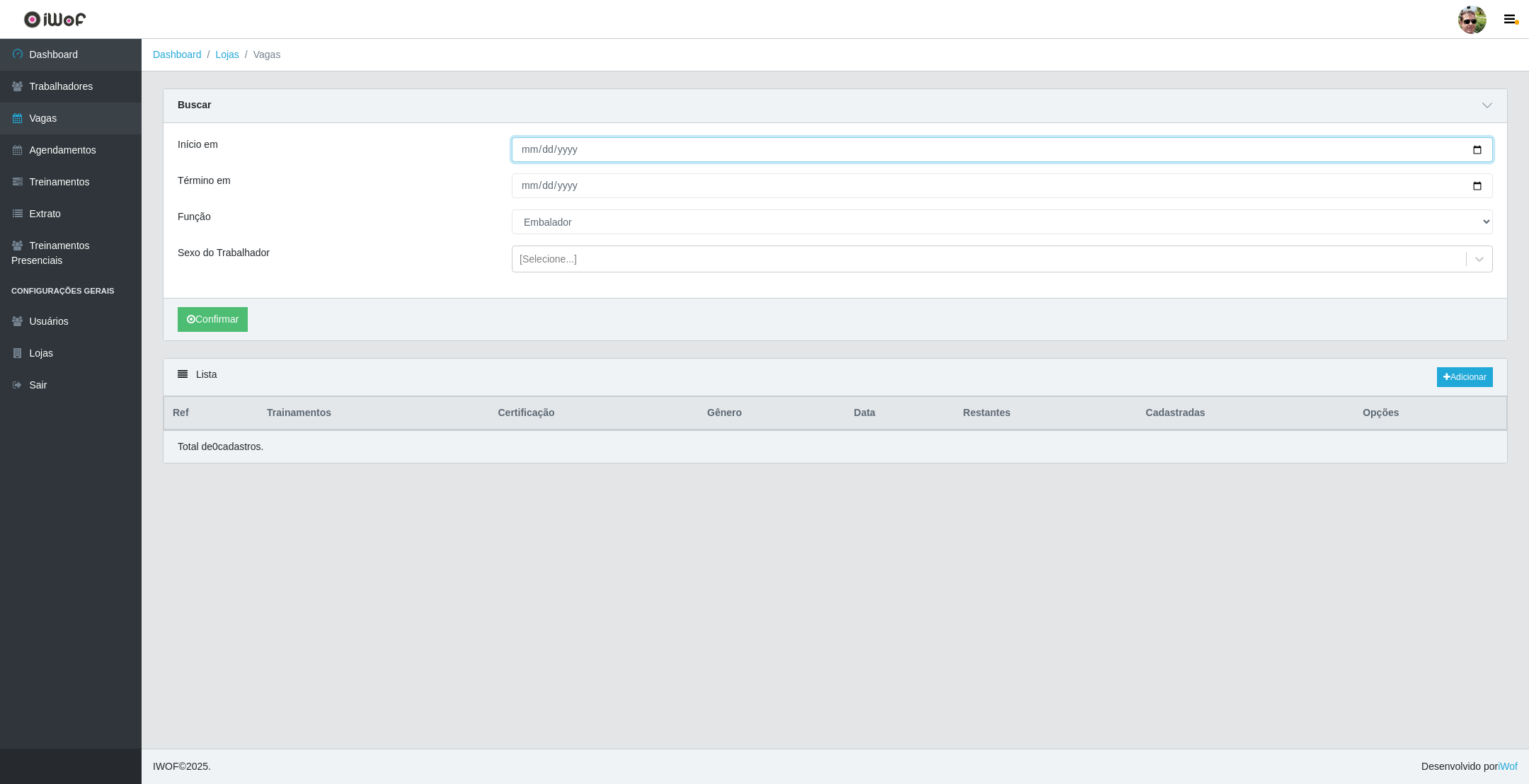
click at [1472, 154] on input "2025-09-21" at bounding box center [1002, 149] width 981 height 25
type input "2025-09-20"
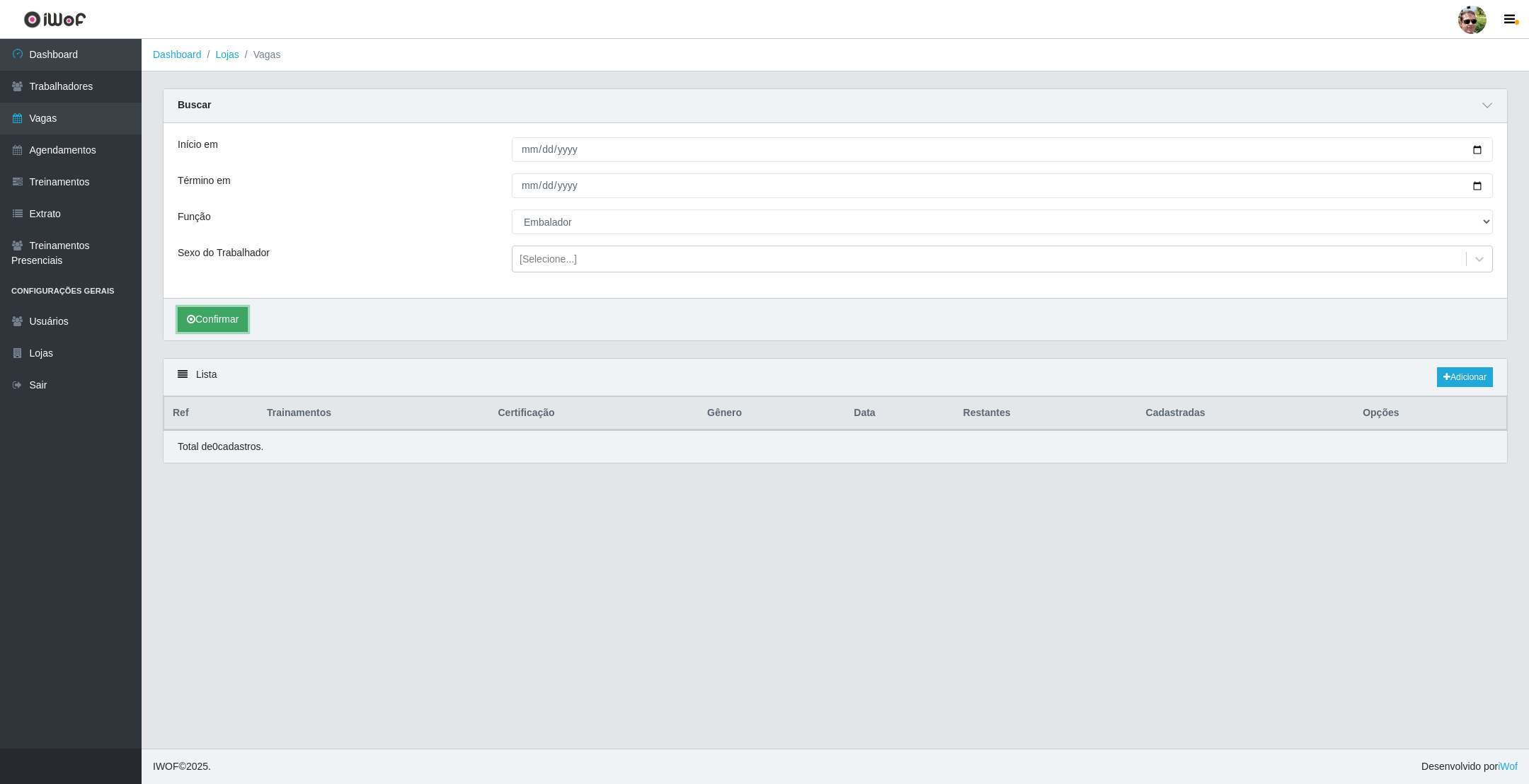
click at [220, 316] on button "Confirmar" at bounding box center [213, 319] width 70 height 25
